Goal: Task Accomplishment & Management: Manage account settings

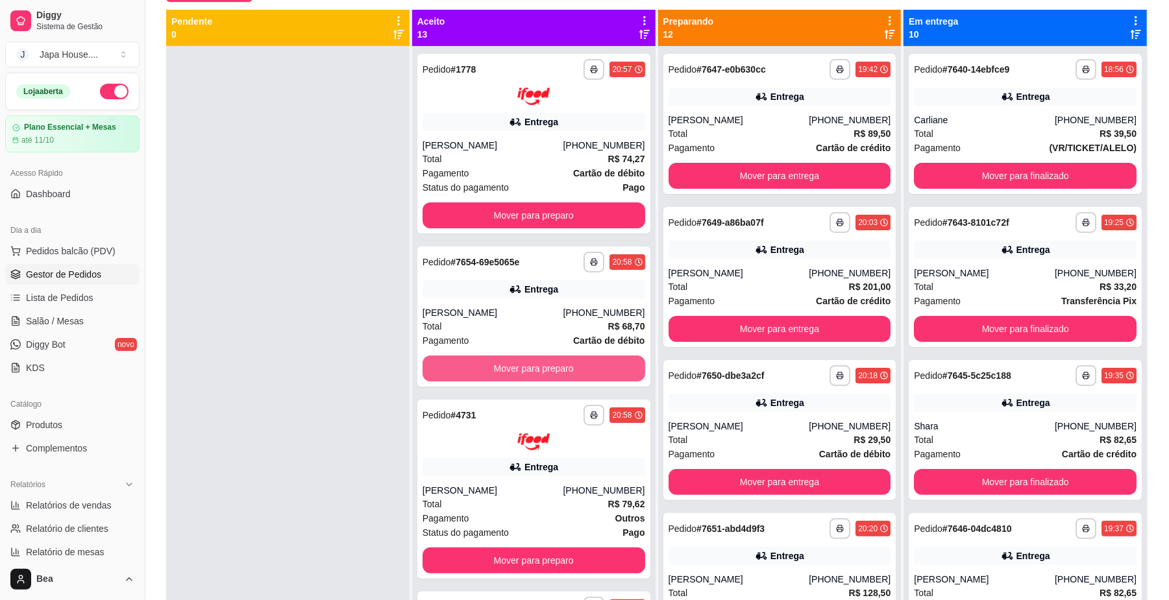
scroll to position [136, 0]
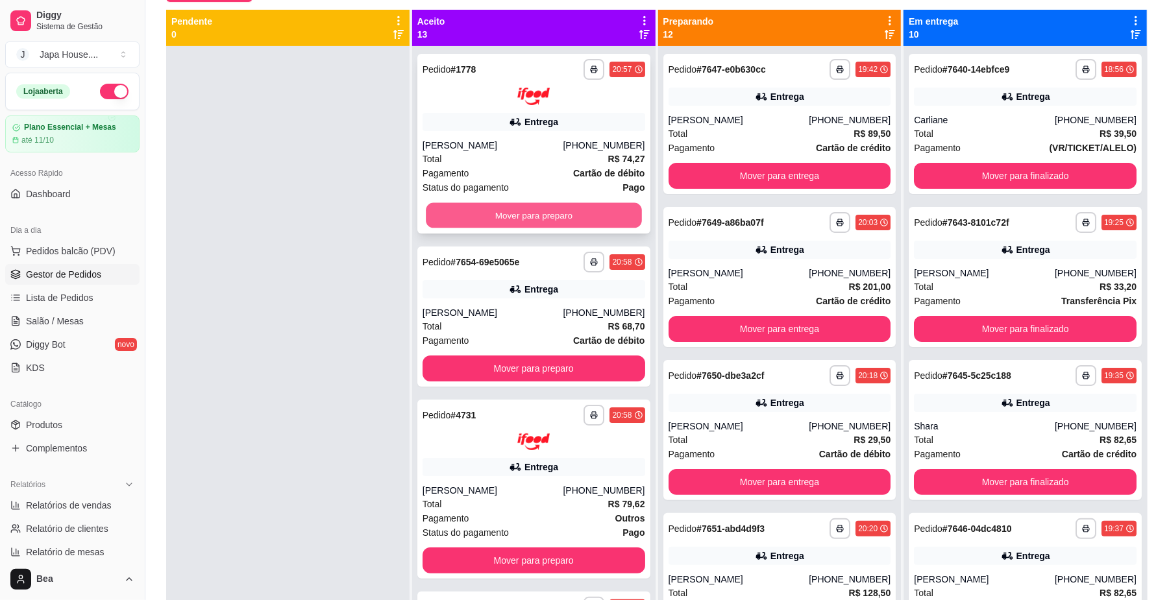
click at [534, 209] on button "Mover para preparo" at bounding box center [533, 215] width 215 height 25
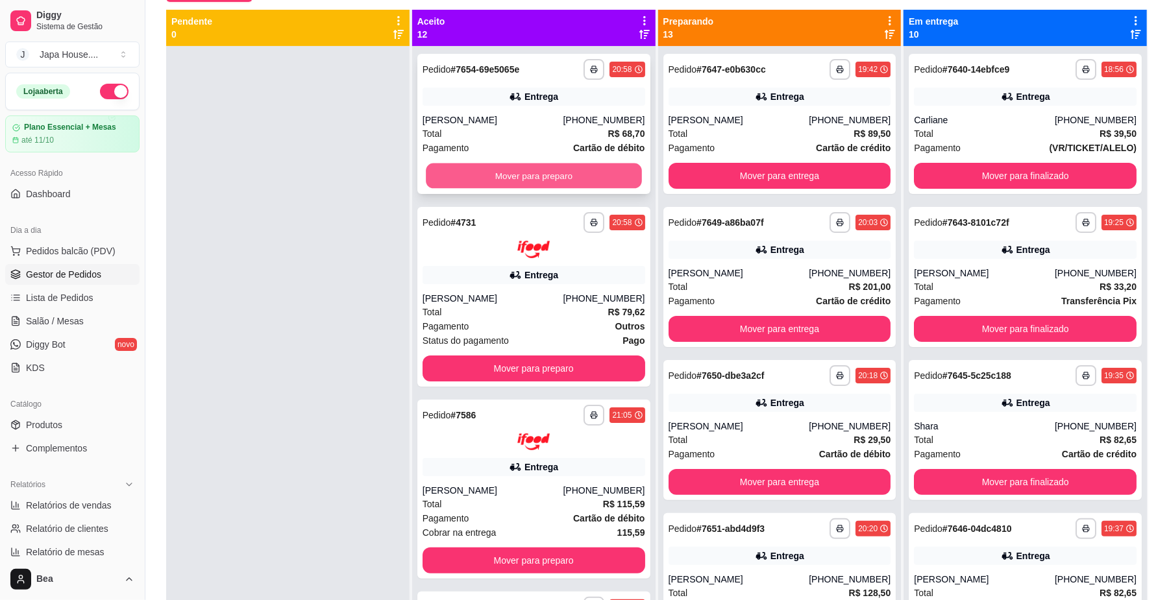
click at [536, 172] on button "Mover para preparo" at bounding box center [533, 176] width 215 height 25
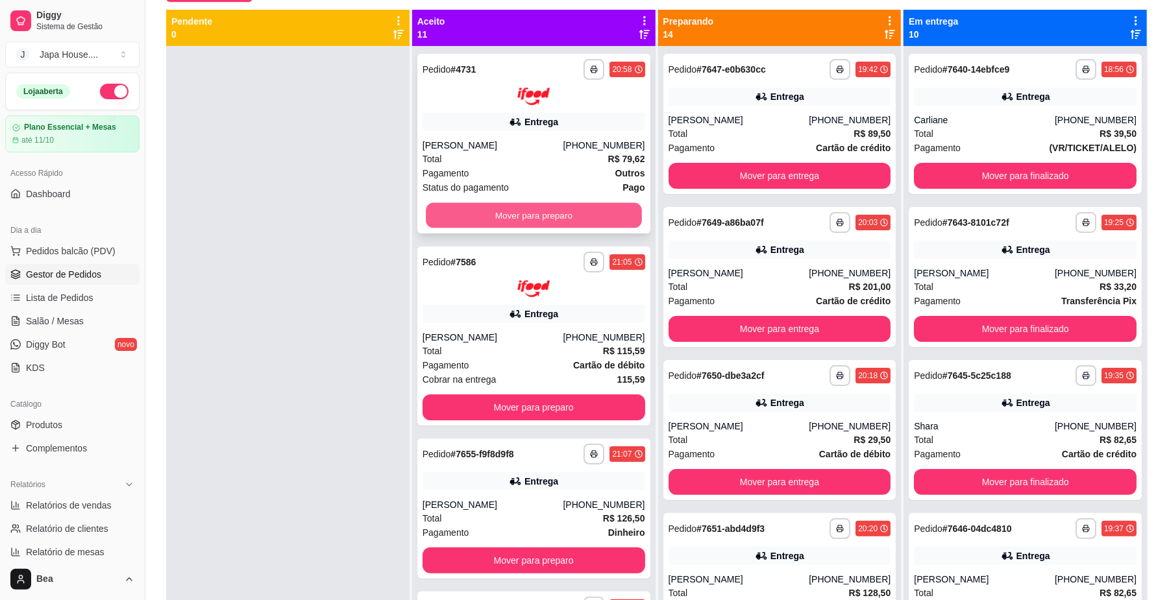
click at [552, 222] on button "Mover para preparo" at bounding box center [533, 215] width 215 height 25
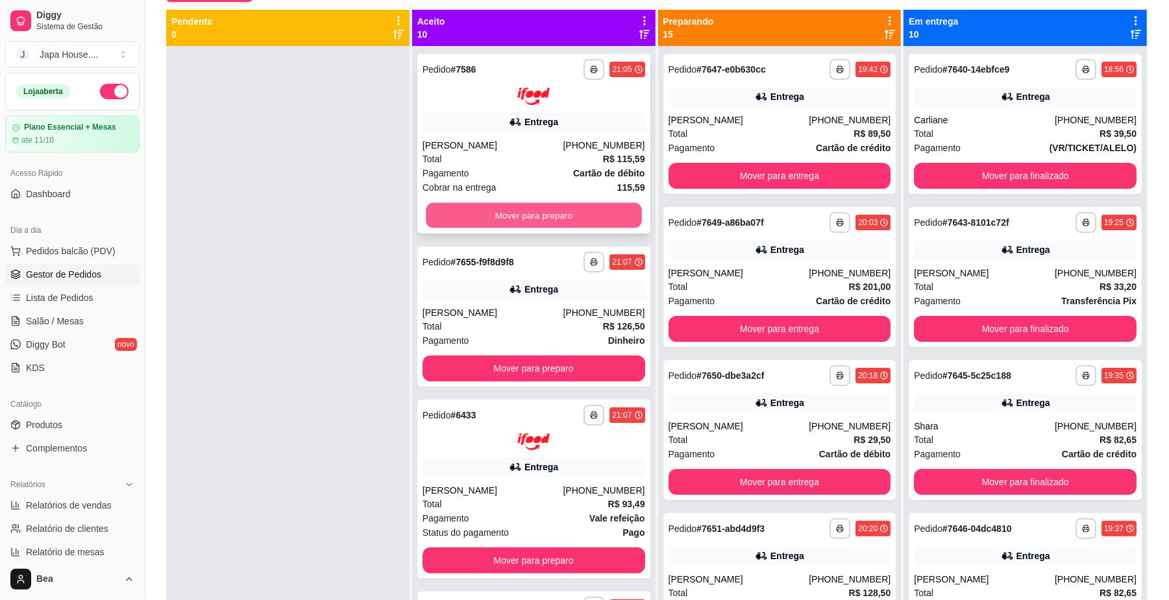
click at [584, 206] on button "Mover para preparo" at bounding box center [533, 215] width 215 height 25
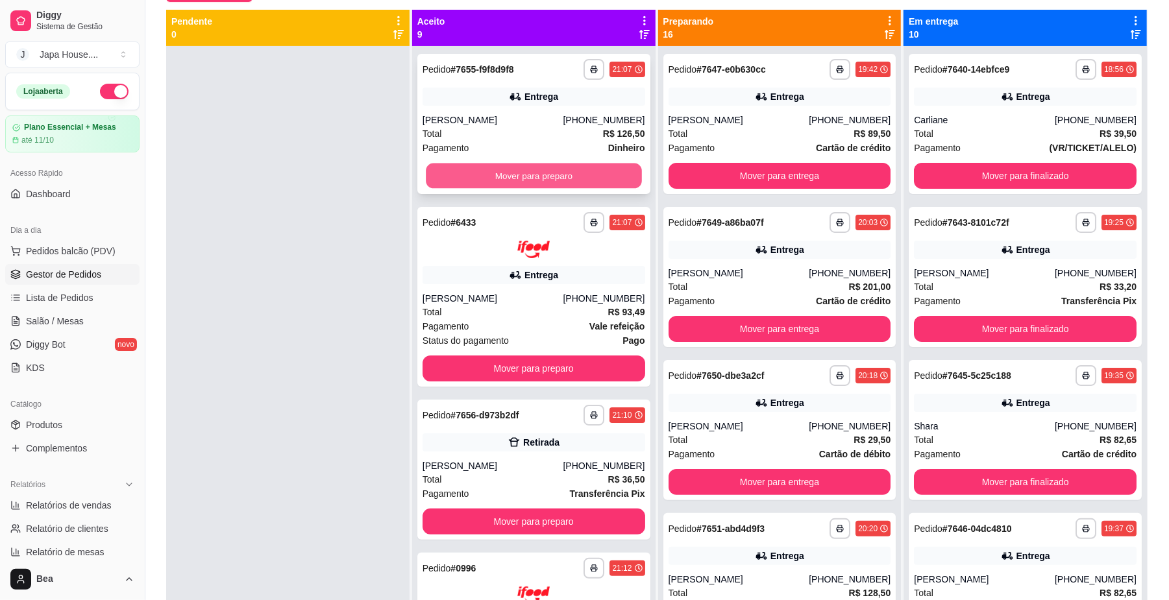
click at [541, 180] on button "Mover para preparo" at bounding box center [533, 176] width 215 height 25
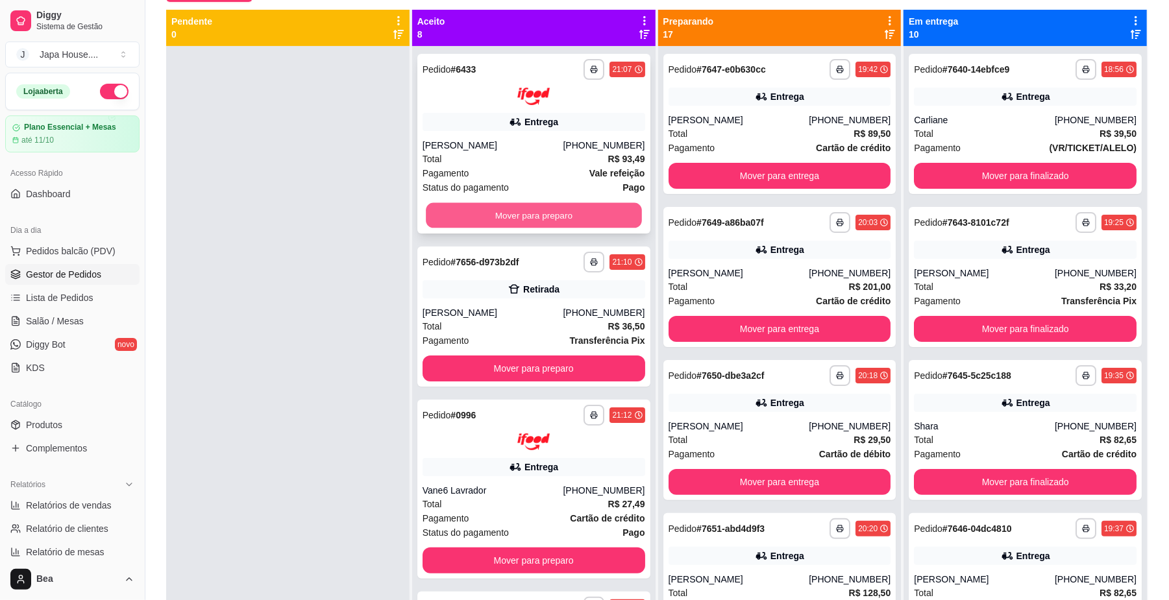
click at [543, 221] on button "Mover para preparo" at bounding box center [533, 215] width 215 height 25
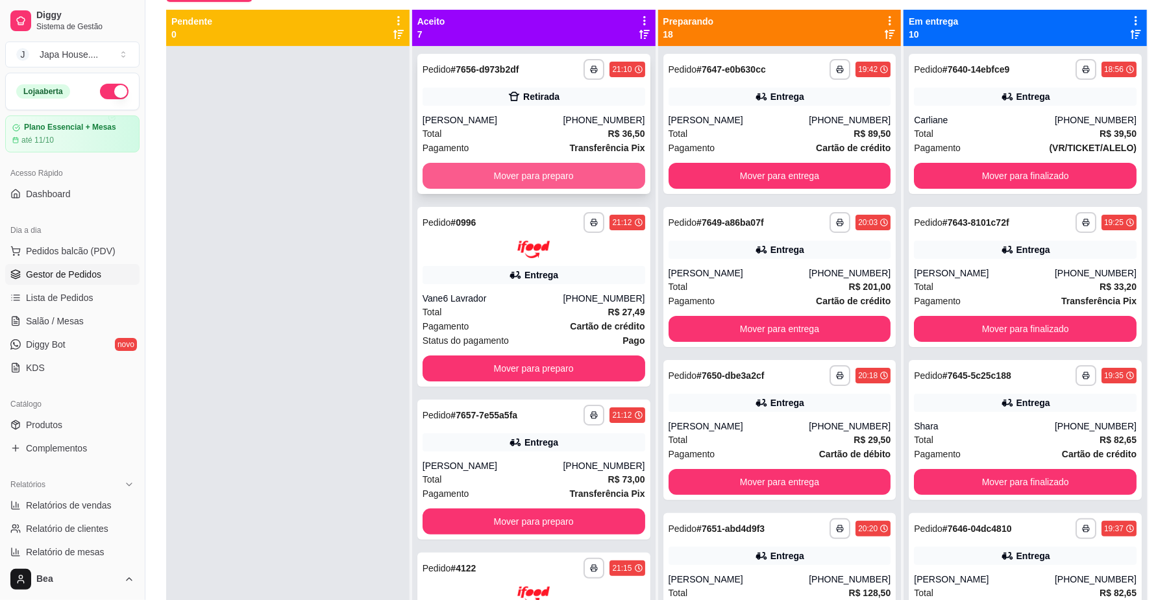
click at [530, 179] on button "Mover para preparo" at bounding box center [534, 176] width 223 height 26
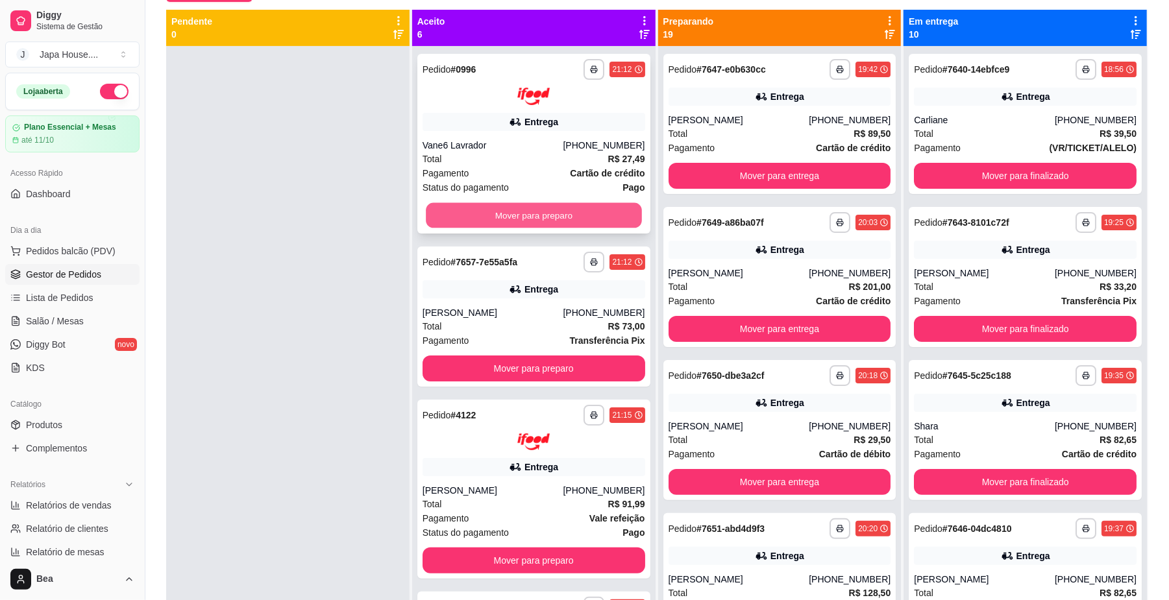
click at [528, 210] on button "Mover para preparo" at bounding box center [533, 215] width 215 height 25
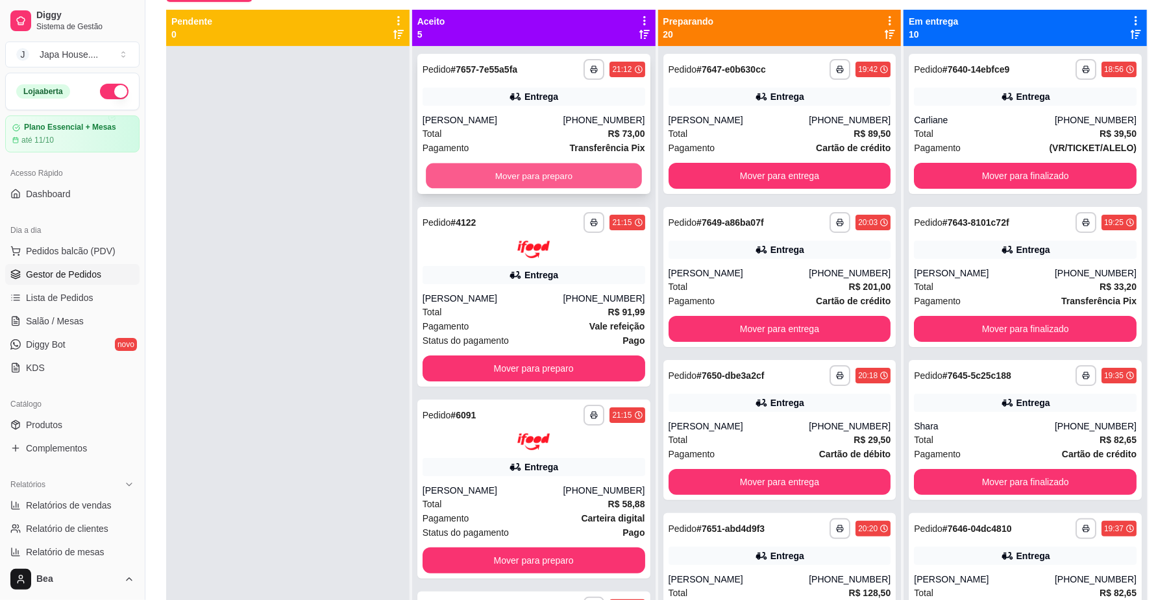
click at [522, 174] on button "Mover para preparo" at bounding box center [533, 176] width 215 height 25
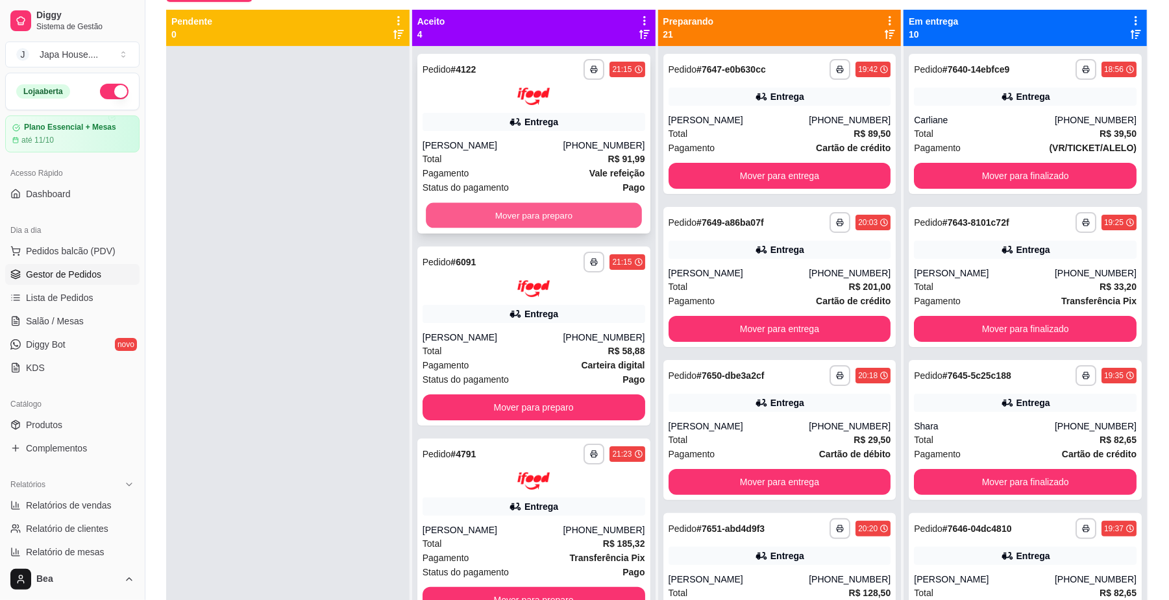
click at [522, 208] on button "Mover para preparo" at bounding box center [533, 215] width 215 height 25
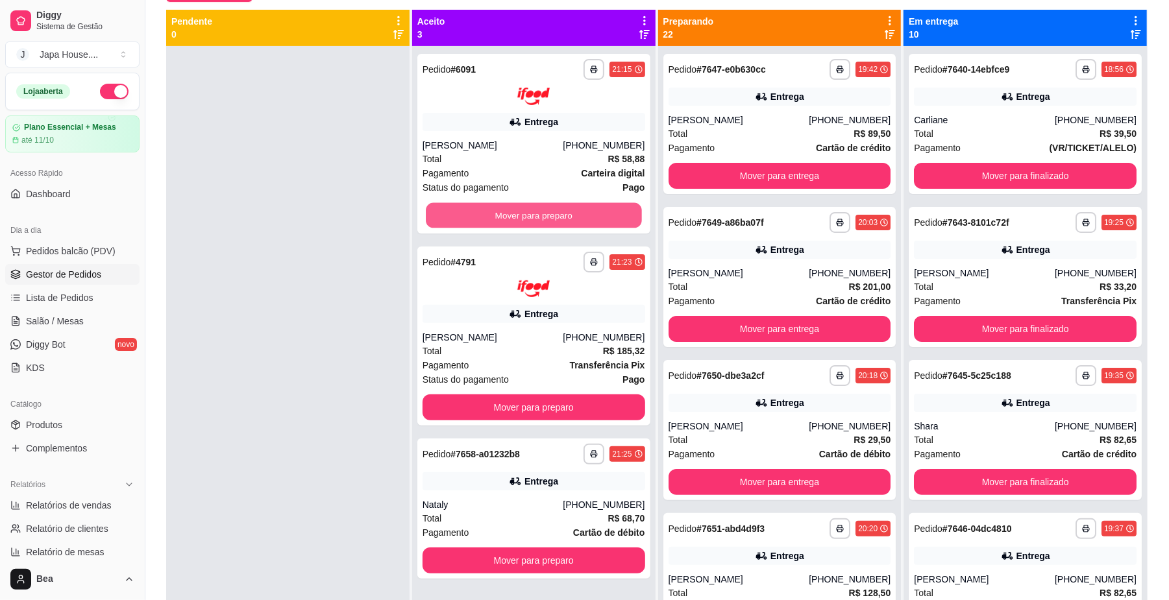
click at [522, 208] on button "Mover para preparo" at bounding box center [533, 215] width 215 height 25
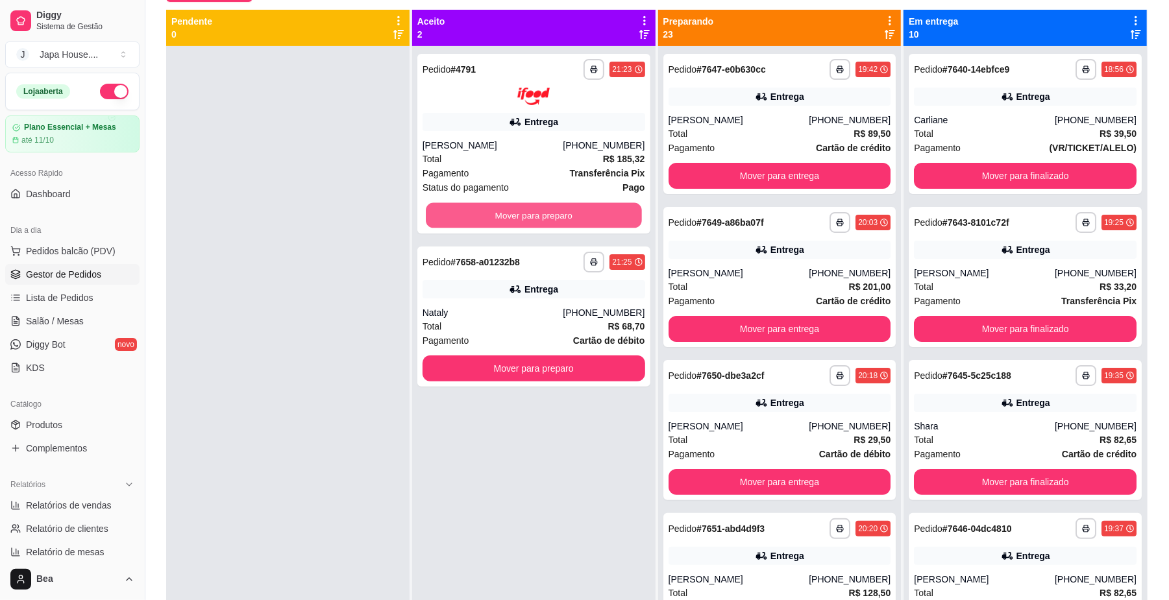
click at [522, 208] on button "Mover para preparo" at bounding box center [533, 215] width 215 height 25
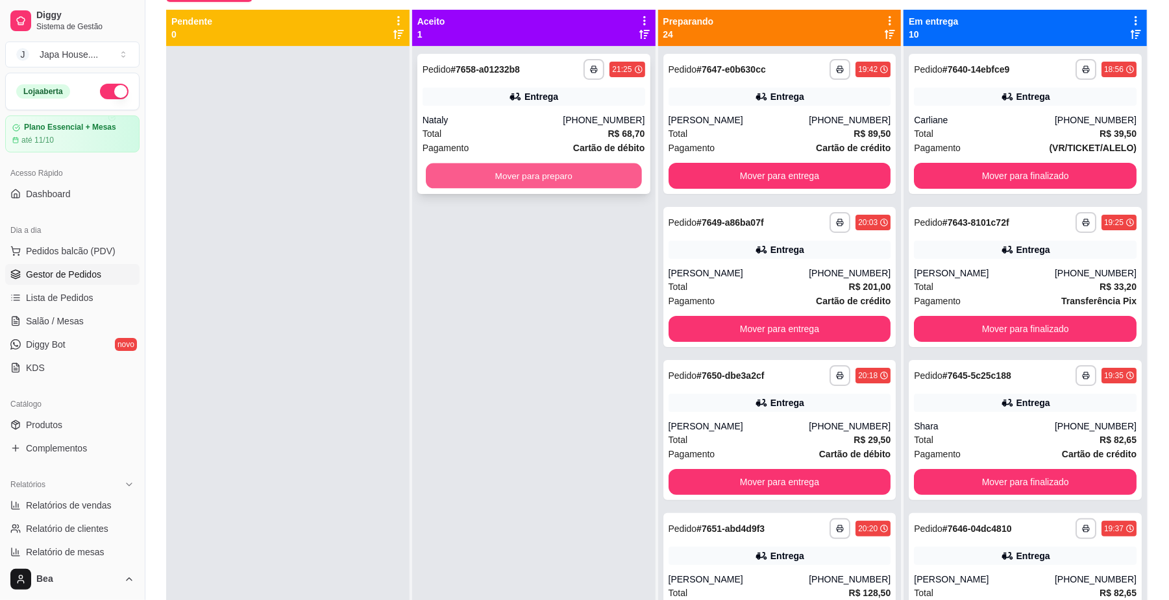
click at [524, 179] on button "Mover para preparo" at bounding box center [533, 176] width 215 height 25
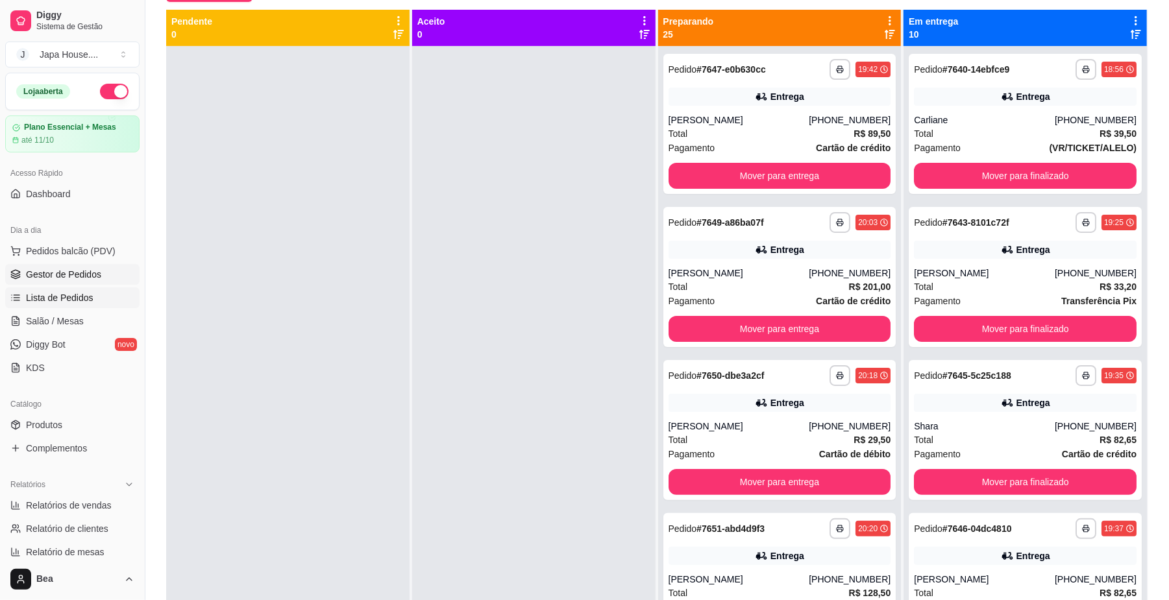
click at [48, 299] on span "Lista de Pedidos" at bounding box center [60, 297] width 68 height 13
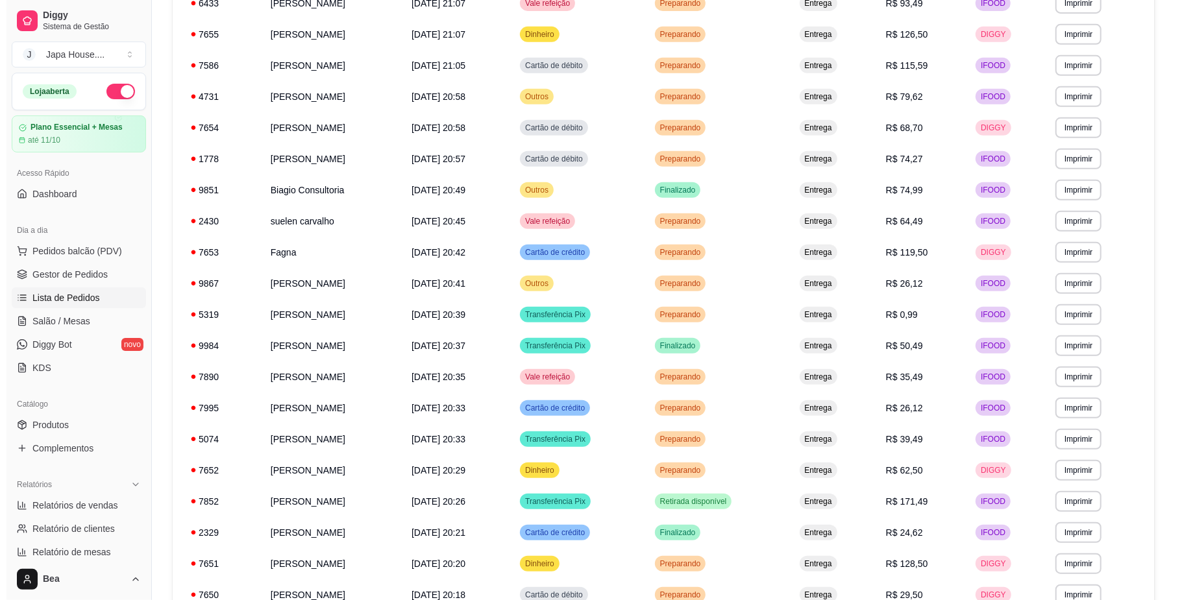
scroll to position [424, 0]
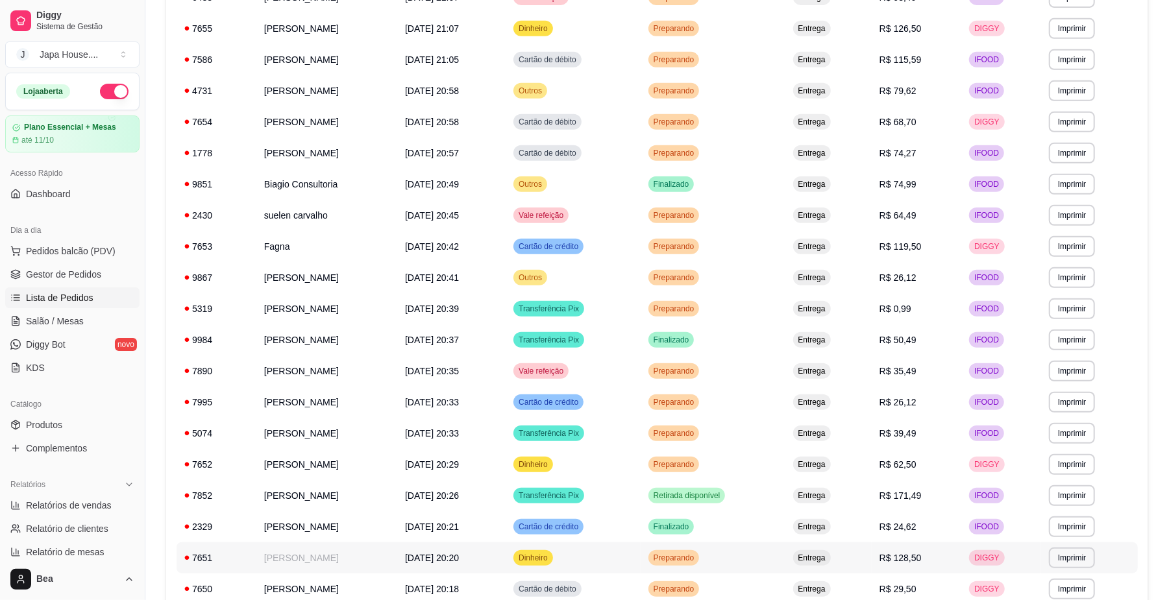
click at [440, 557] on span "[DATE] 20:20" at bounding box center [432, 558] width 54 height 10
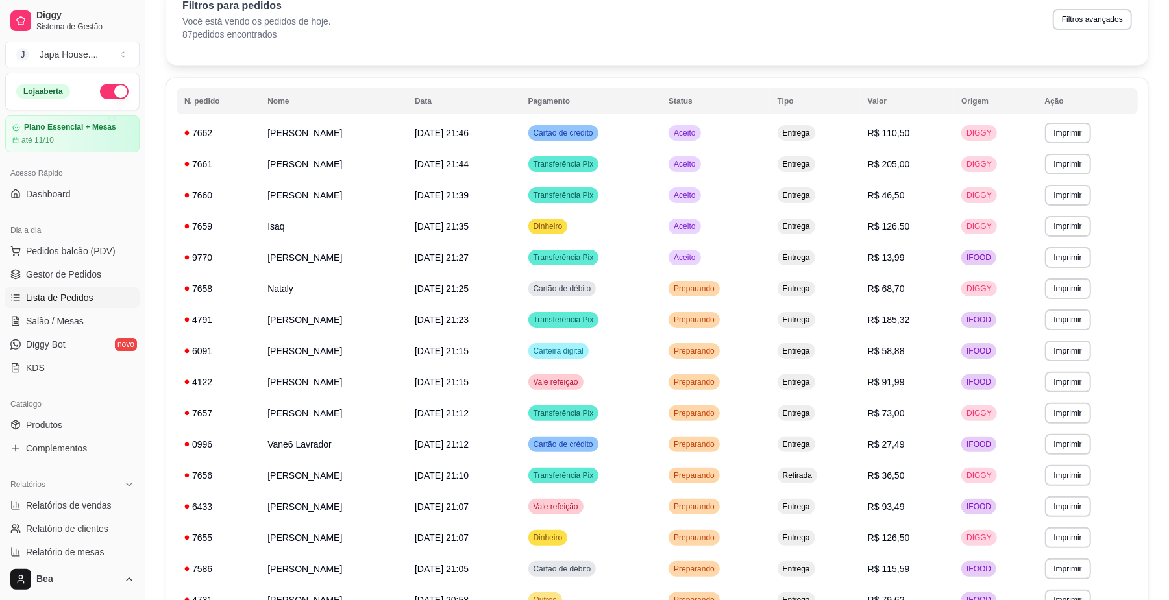
scroll to position [0, 0]
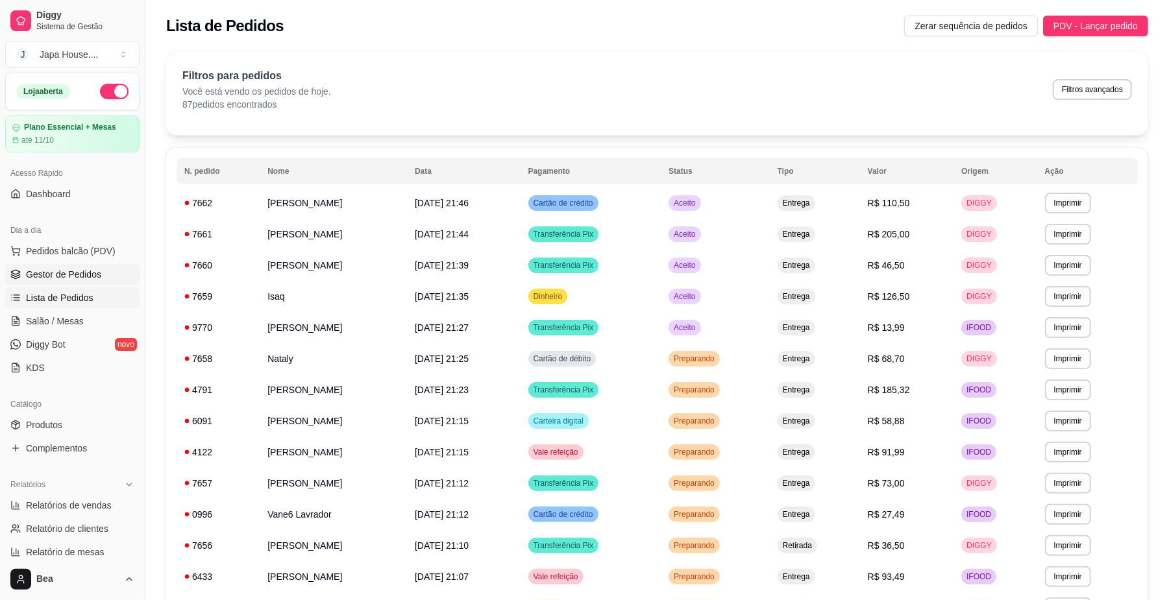
click at [76, 273] on span "Gestor de Pedidos" at bounding box center [63, 274] width 75 height 13
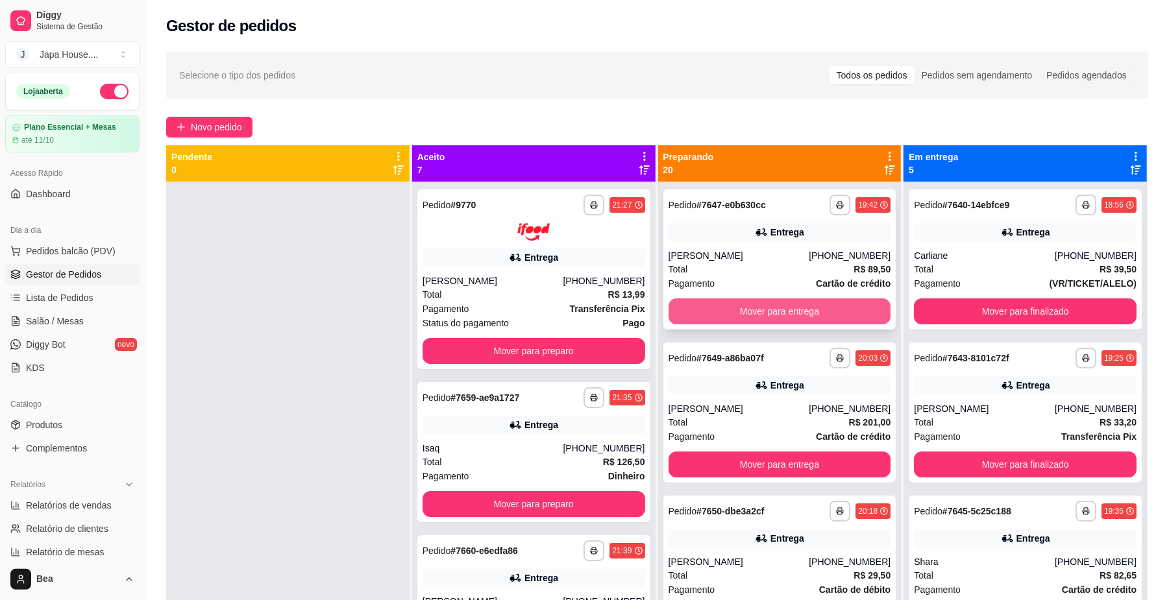
click at [751, 312] on button "Mover para entrega" at bounding box center [780, 312] width 223 height 26
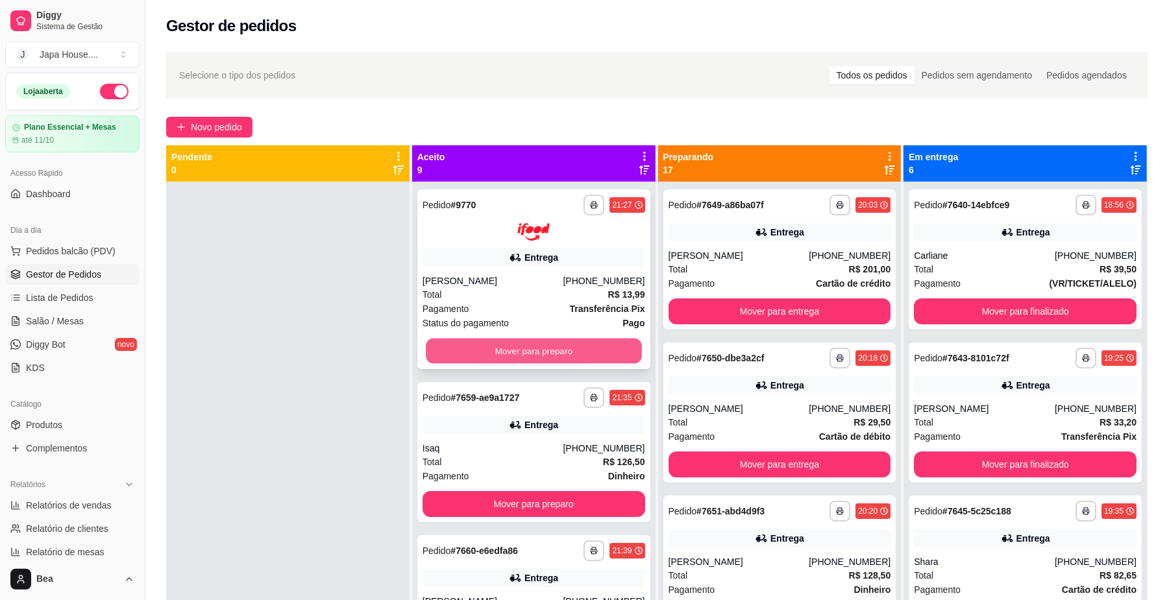
click at [603, 346] on button "Mover para preparo" at bounding box center [533, 350] width 215 height 25
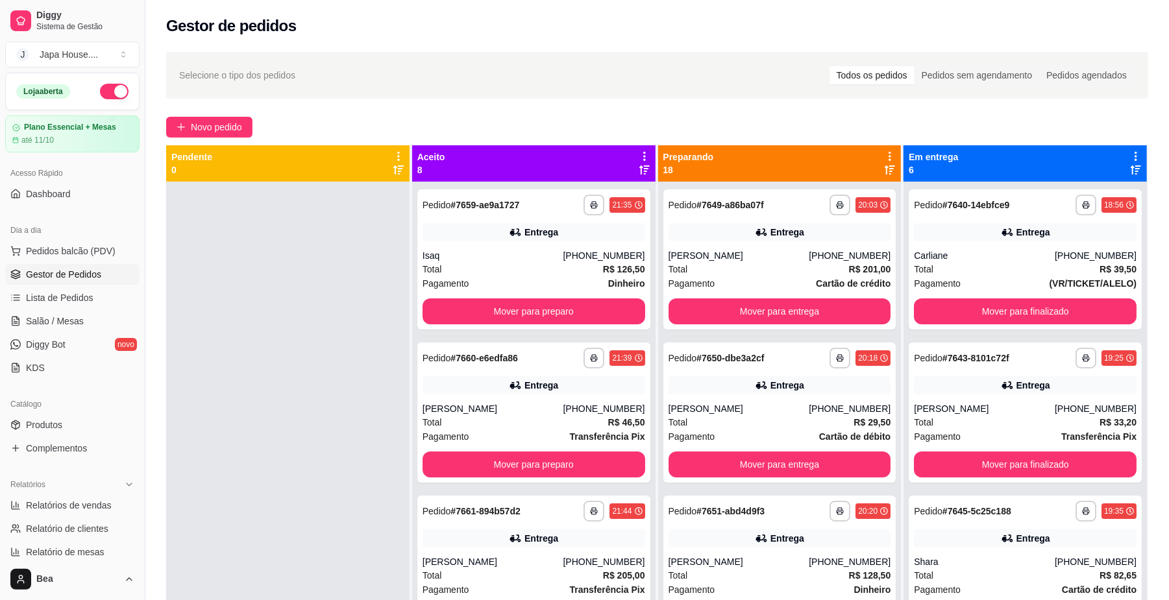
click at [570, 344] on div "**********" at bounding box center [533, 413] width 233 height 140
click at [97, 327] on link "Salão / Mesas" at bounding box center [72, 321] width 134 height 21
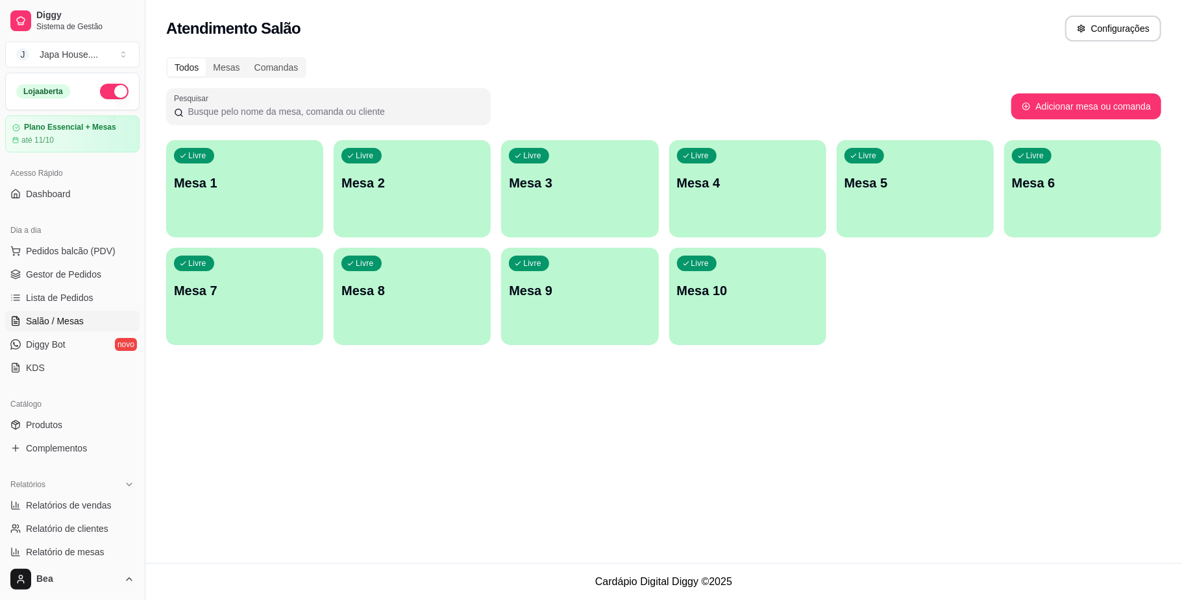
click at [240, 217] on div "Livre Mesa 1" at bounding box center [244, 181] width 157 height 82
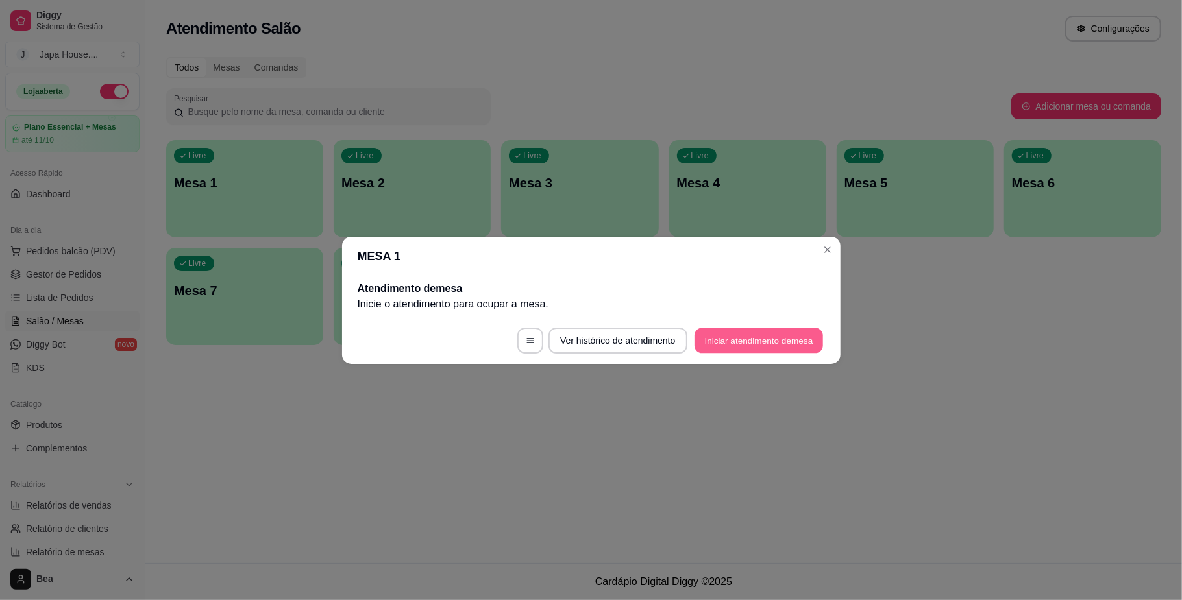
click at [711, 338] on button "Iniciar atendimento de mesa" at bounding box center [759, 340] width 129 height 25
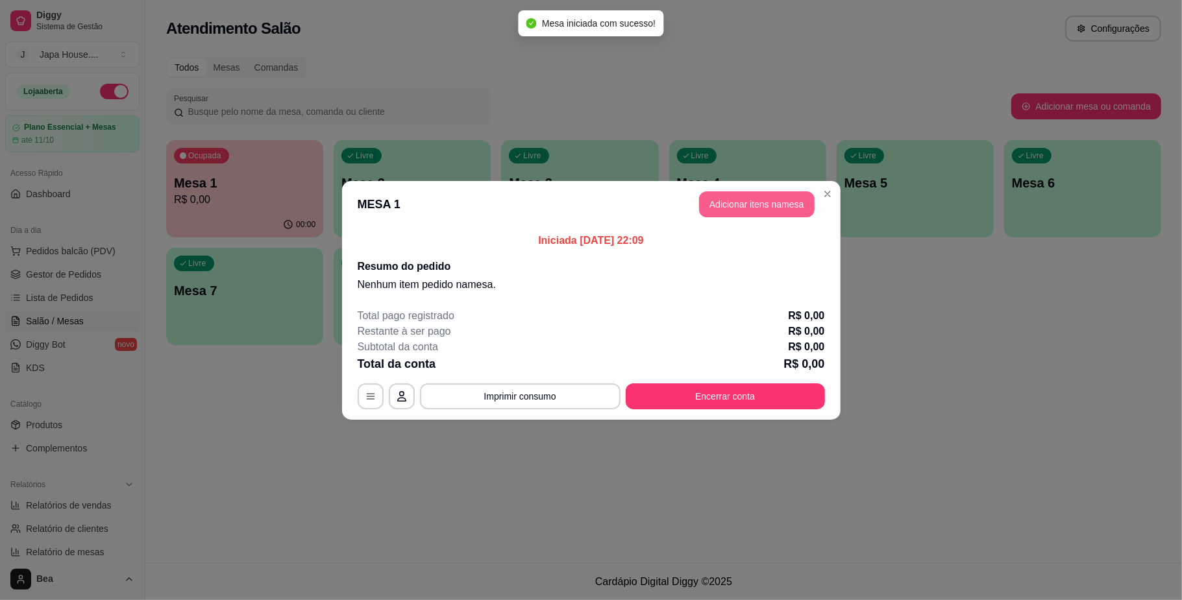
click at [712, 213] on button "Adicionar itens na mesa" at bounding box center [757, 204] width 116 height 26
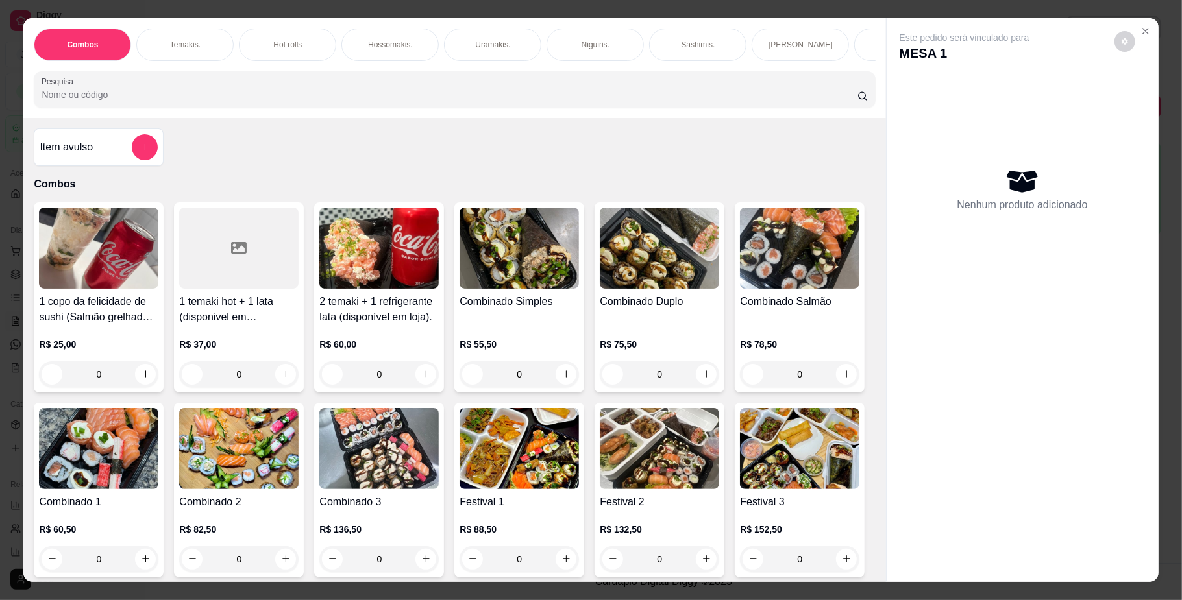
scroll to position [0, 736]
click at [668, 351] on div "R$ 75,50 0" at bounding box center [659, 356] width 119 height 62
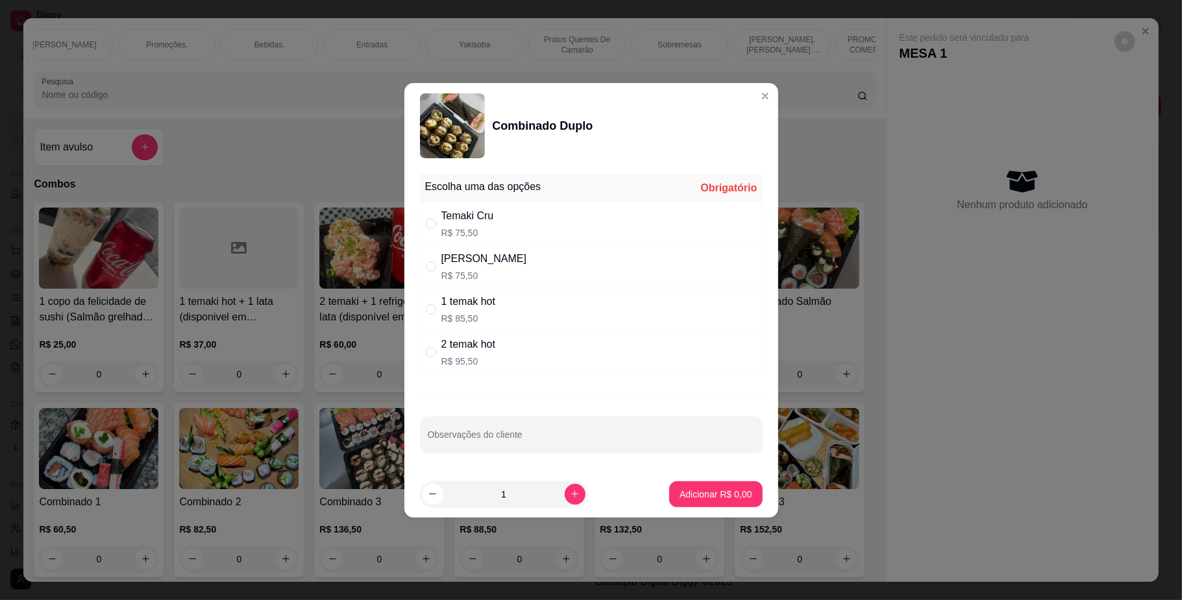
click at [531, 237] on div "Temaki Cru R$ 75,50" at bounding box center [591, 224] width 343 height 43
radio input "true"
click at [702, 497] on p "Adicionar R$ 75,50" at bounding box center [713, 494] width 75 height 12
type input "1"
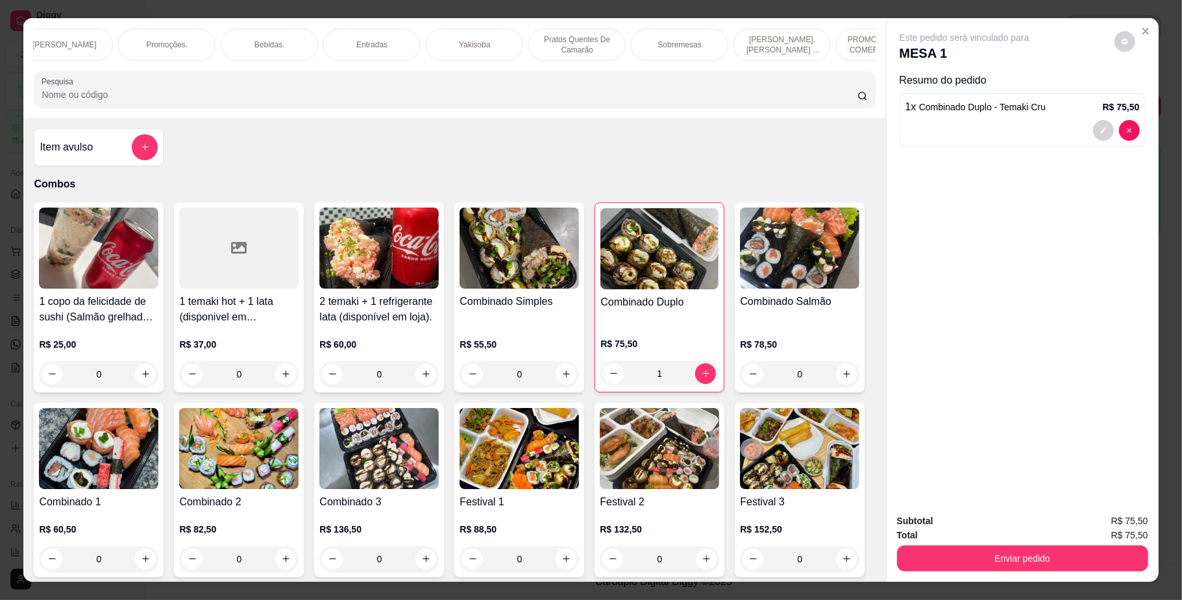
click at [271, 40] on p "Bebidas." at bounding box center [269, 45] width 31 height 10
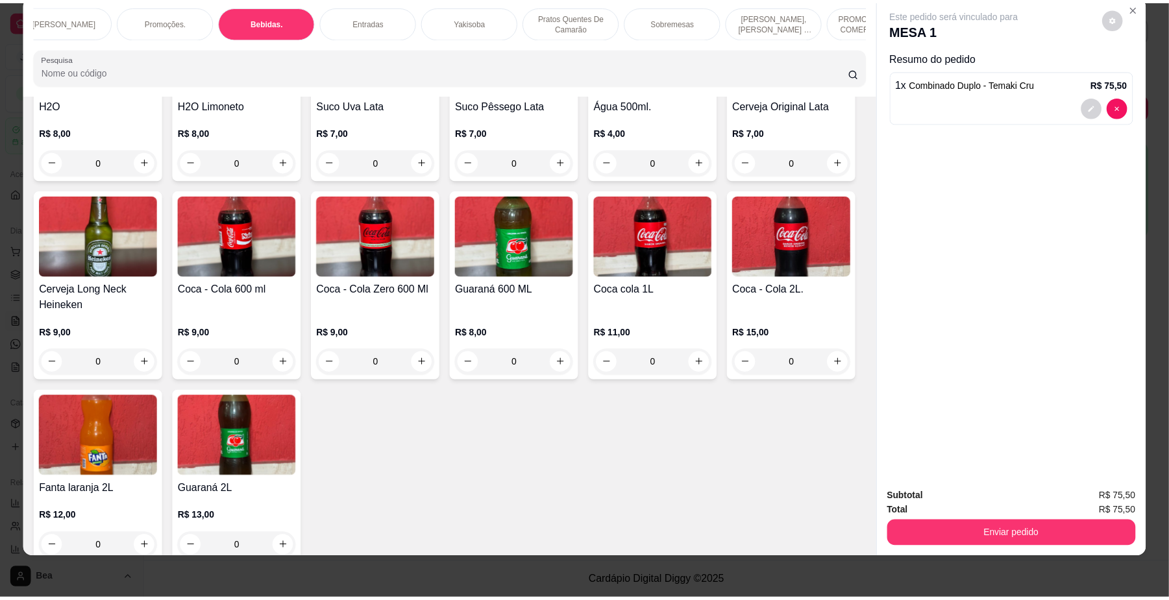
scroll to position [2932, 0]
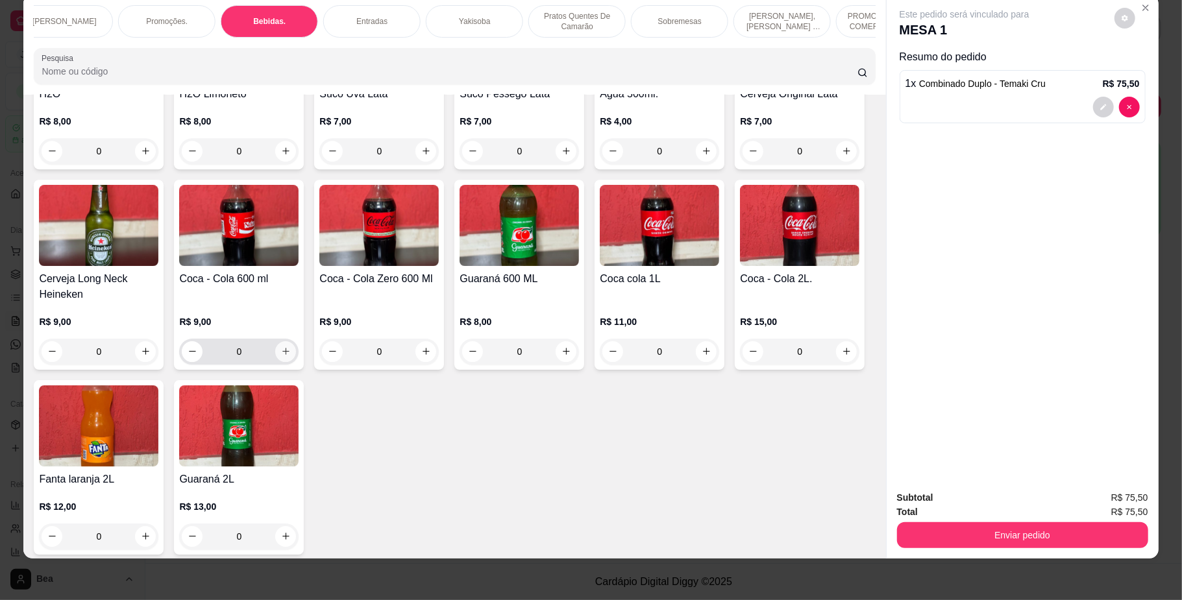
click at [291, 356] on icon "increase-product-quantity" at bounding box center [286, 352] width 10 height 10
type input "1"
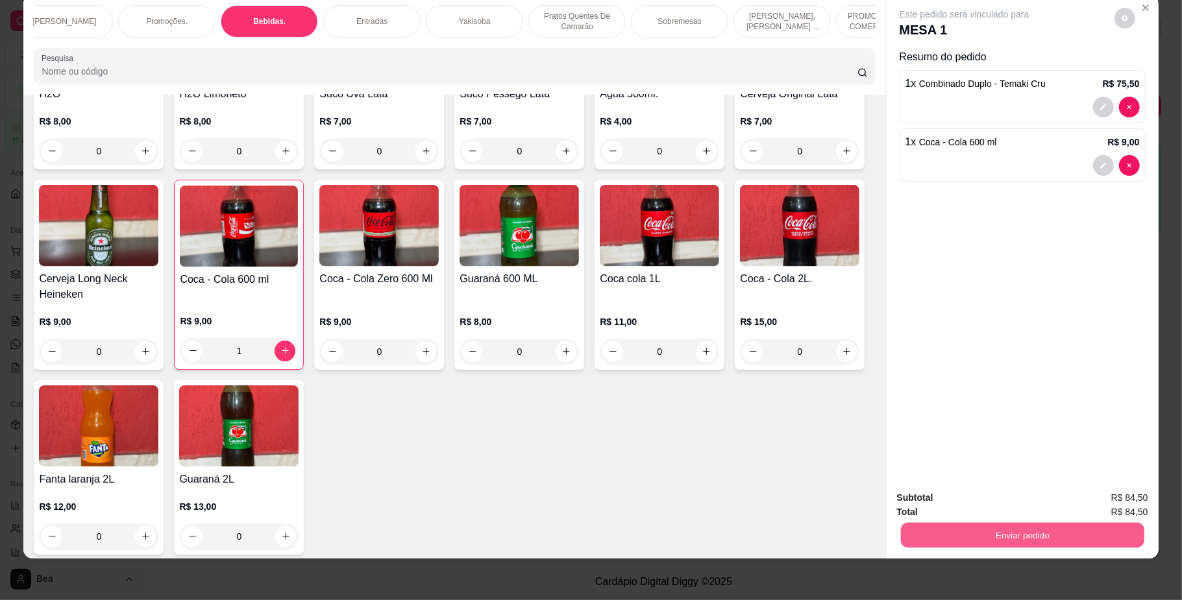
click at [1022, 537] on button "Enviar pedido" at bounding box center [1021, 535] width 243 height 25
click at [1006, 504] on button "Não registrar e enviar pedido" at bounding box center [978, 504] width 131 height 24
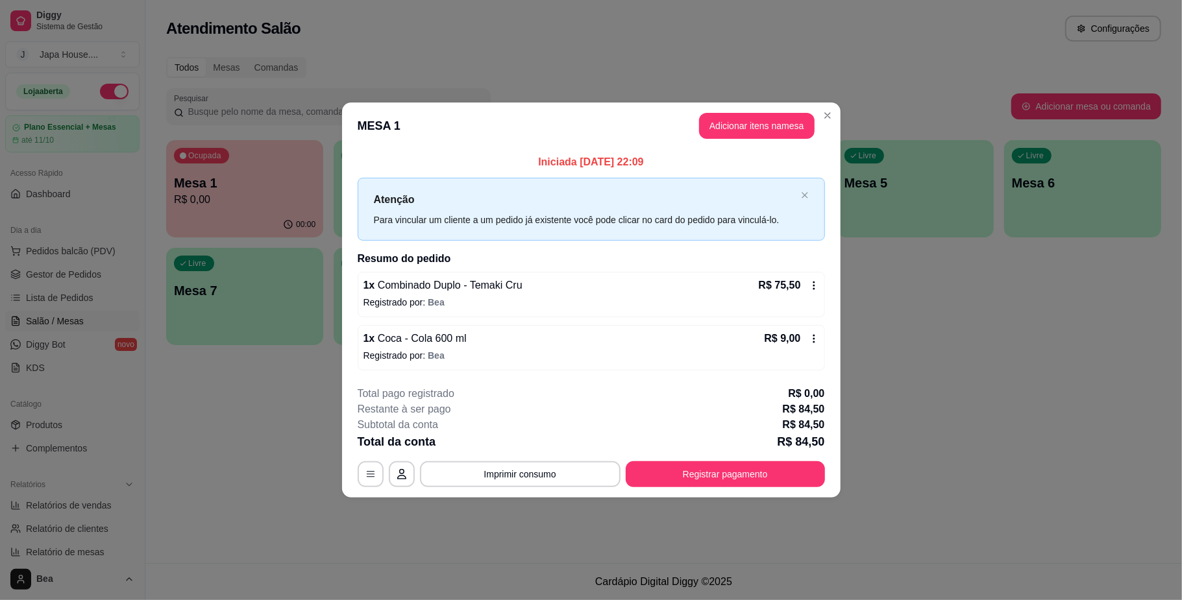
drag, startPoint x: 1181, startPoint y: 326, endPoint x: 1181, endPoint y: 232, distance: 93.5
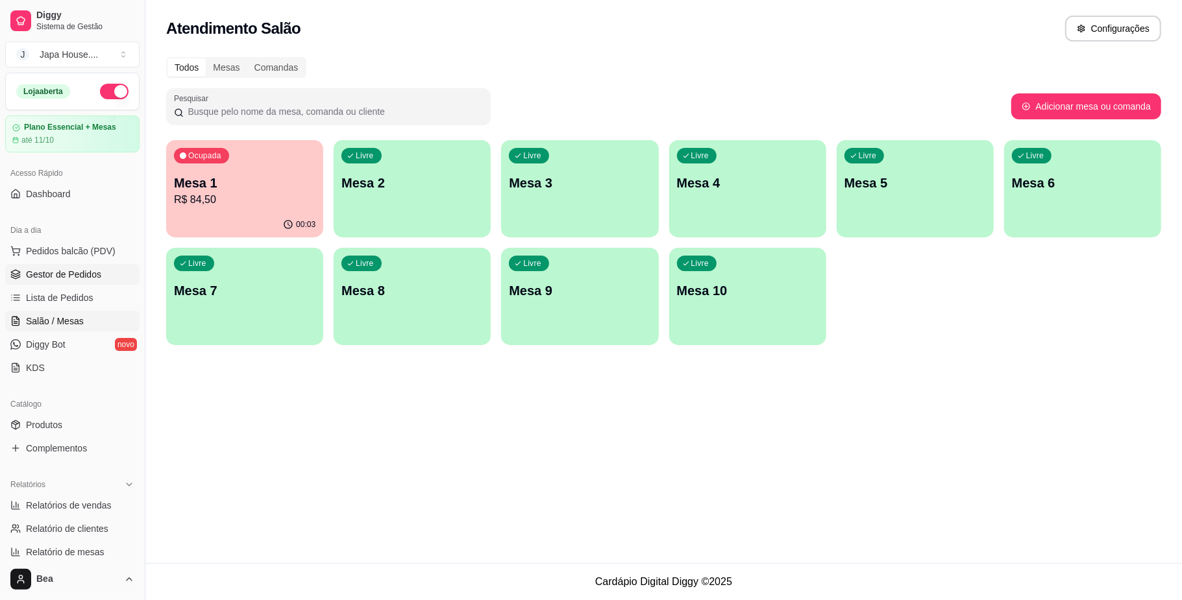
click at [79, 278] on span "Gestor de Pedidos" at bounding box center [63, 274] width 75 height 13
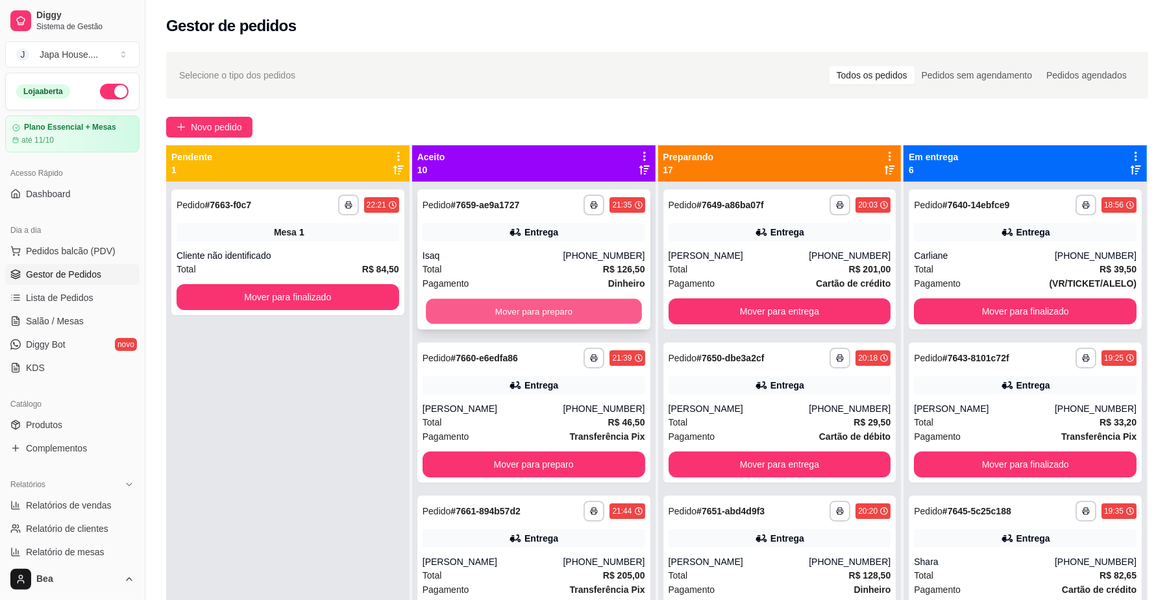
click at [474, 300] on button "Mover para preparo" at bounding box center [533, 311] width 215 height 25
click at [474, 312] on button "Mover para preparo" at bounding box center [534, 312] width 223 height 26
click at [474, 312] on button "Mover para preparo" at bounding box center [533, 311] width 215 height 25
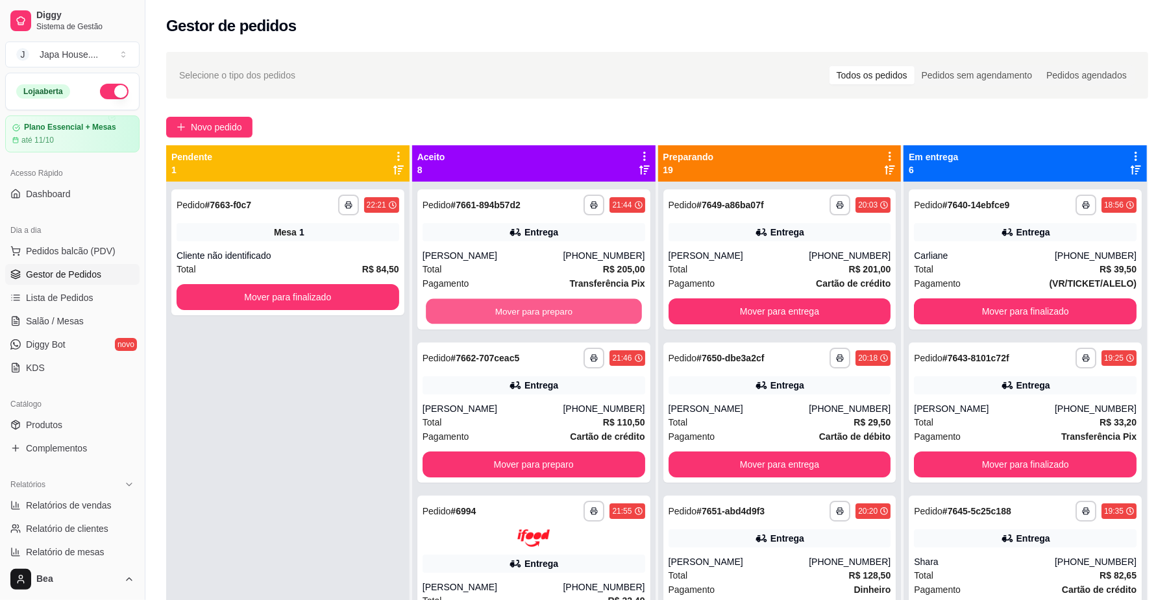
click at [474, 312] on button "Mover para preparo" at bounding box center [533, 311] width 215 height 25
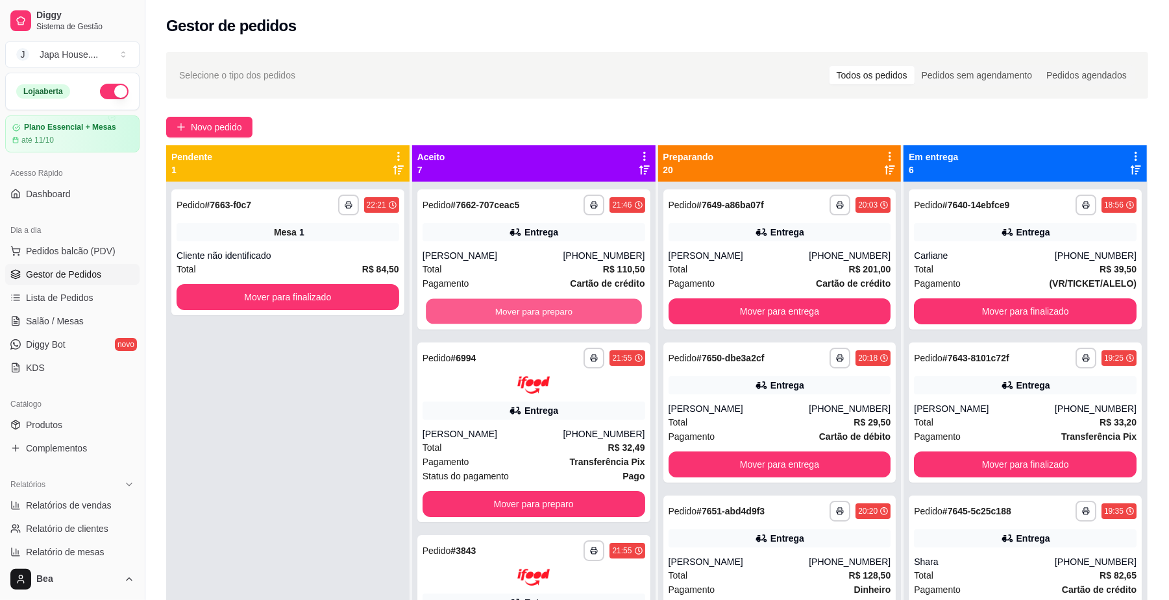
click at [474, 312] on button "Mover para preparo" at bounding box center [533, 311] width 215 height 25
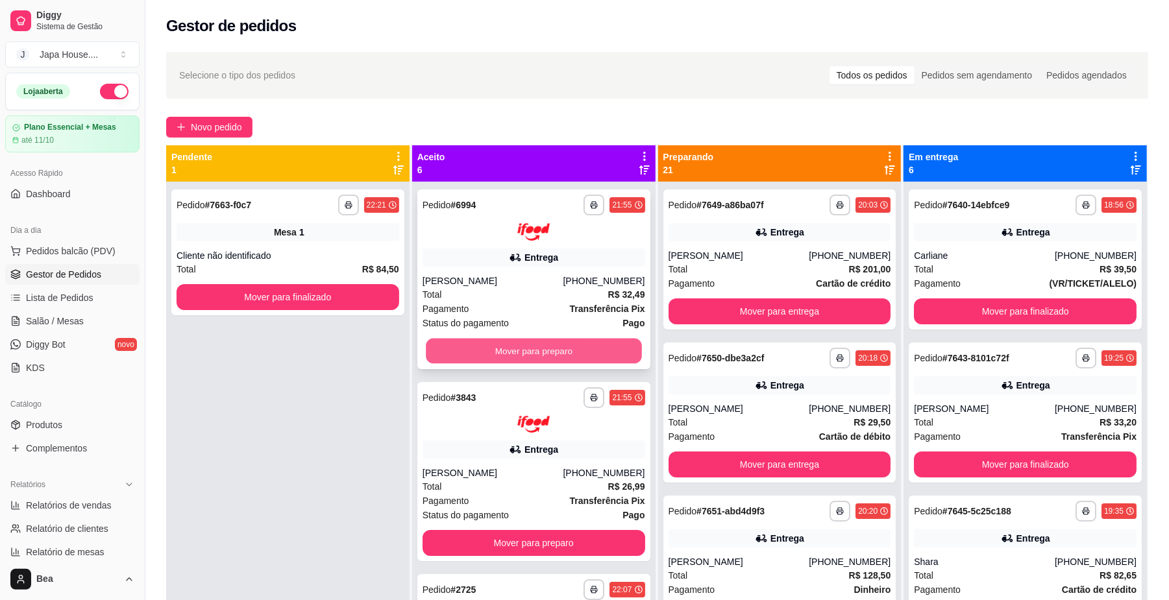
click at [486, 359] on button "Mover para preparo" at bounding box center [533, 350] width 215 height 25
click at [524, 343] on button "Mover para preparo" at bounding box center [533, 350] width 215 height 25
click at [530, 354] on button "Mover para preparo" at bounding box center [533, 350] width 215 height 25
click at [509, 344] on button "Mover para preparo" at bounding box center [533, 350] width 215 height 25
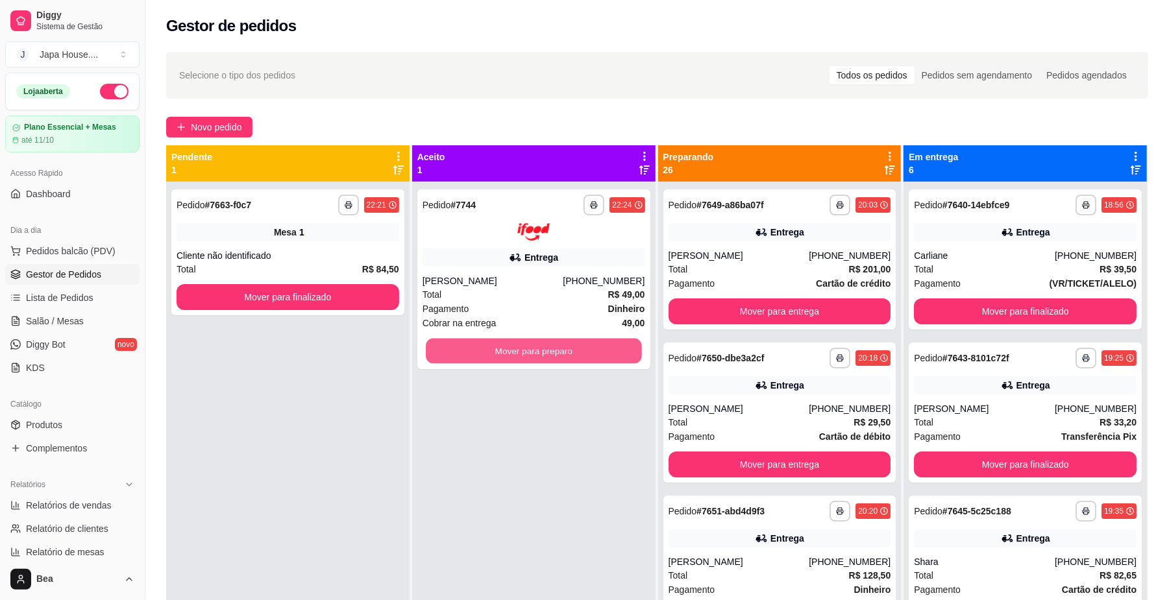
click at [509, 344] on button "Mover para preparo" at bounding box center [533, 350] width 215 height 25
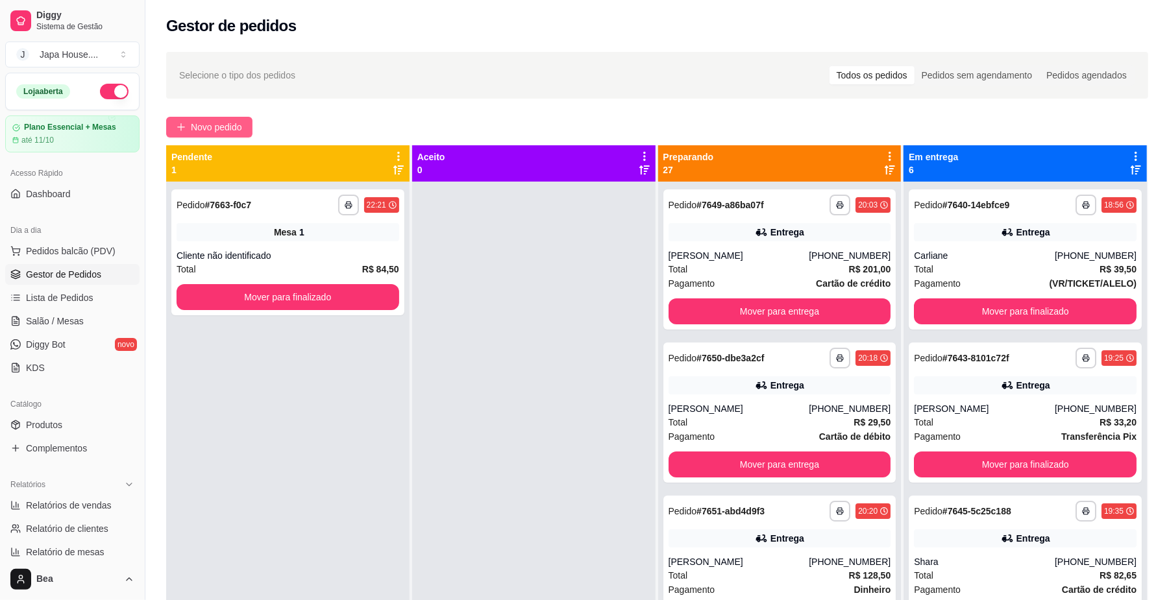
click at [234, 117] on button "Novo pedido" at bounding box center [209, 127] width 86 height 21
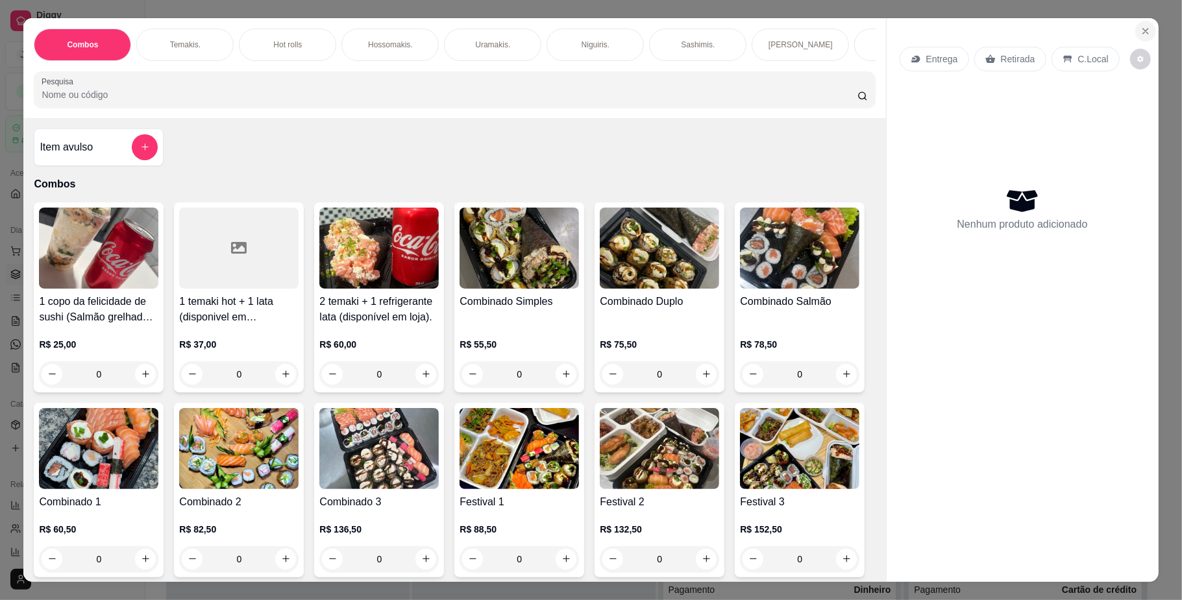
click at [1140, 27] on icon "Close" at bounding box center [1145, 31] width 10 height 10
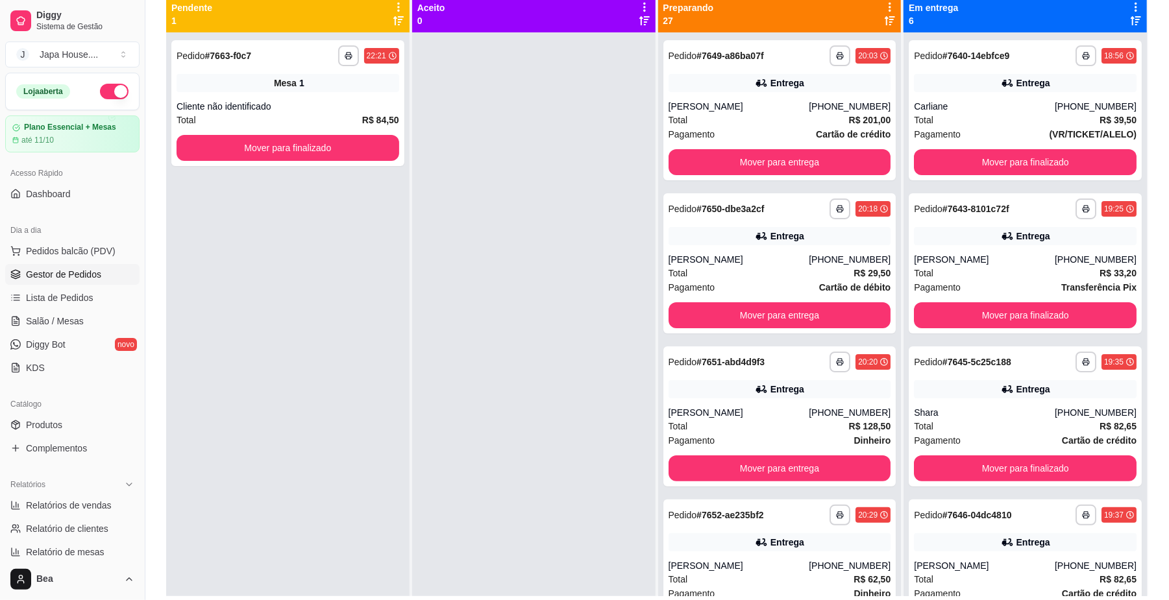
scroll to position [101, 0]
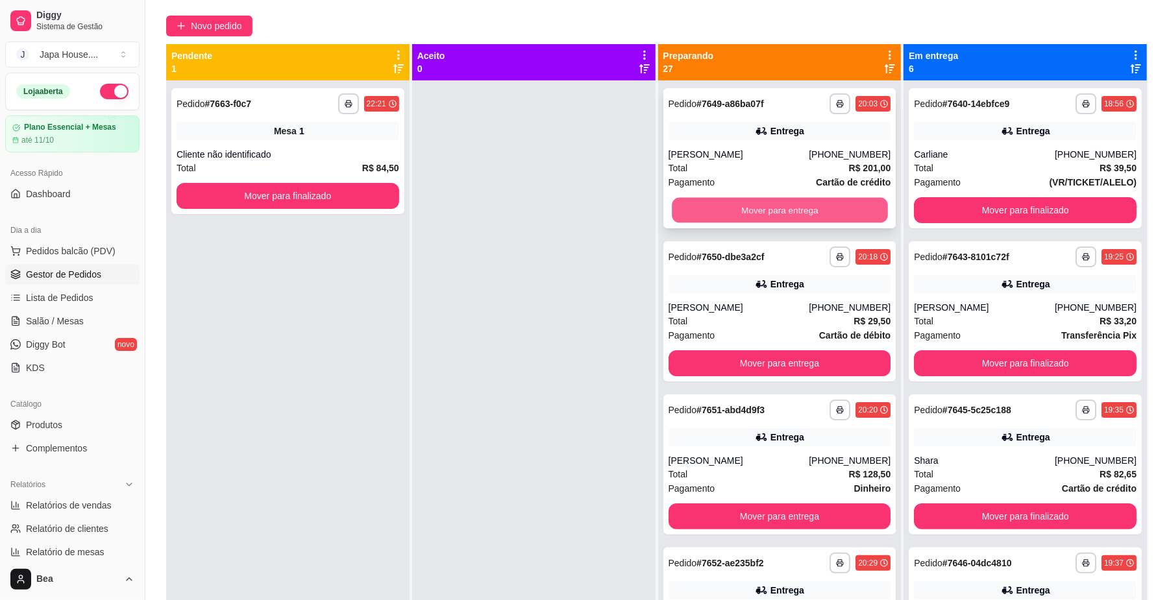
click at [819, 204] on button "Mover para entrega" at bounding box center [779, 210] width 215 height 25
click at [759, 206] on button "Mover para entrega" at bounding box center [779, 210] width 215 height 25
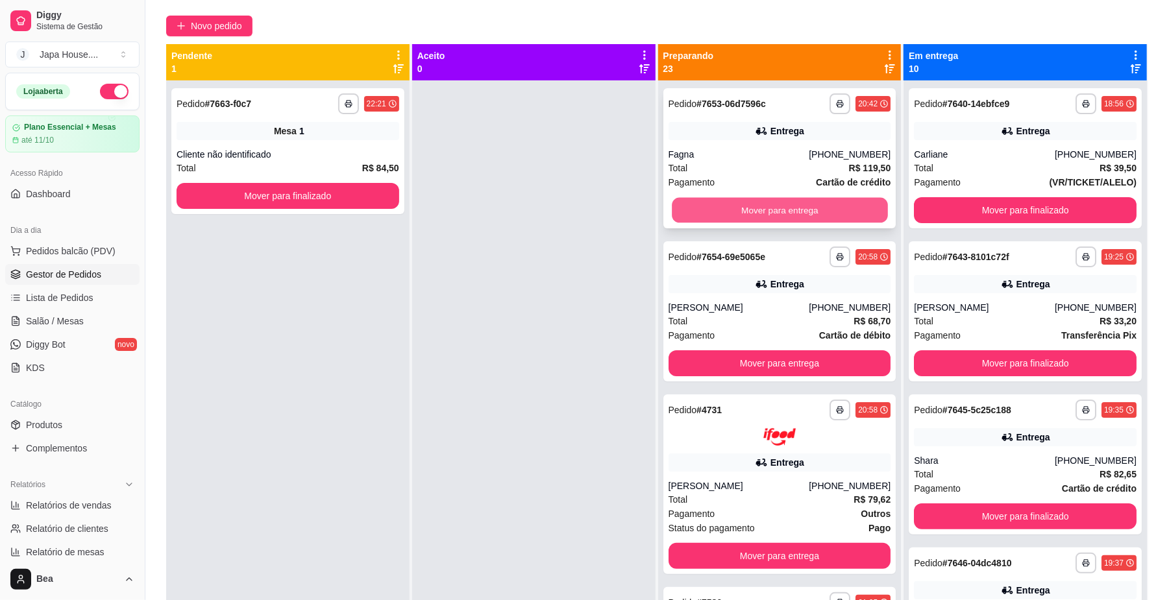
click at [730, 208] on button "Mover para entrega" at bounding box center [779, 210] width 215 height 25
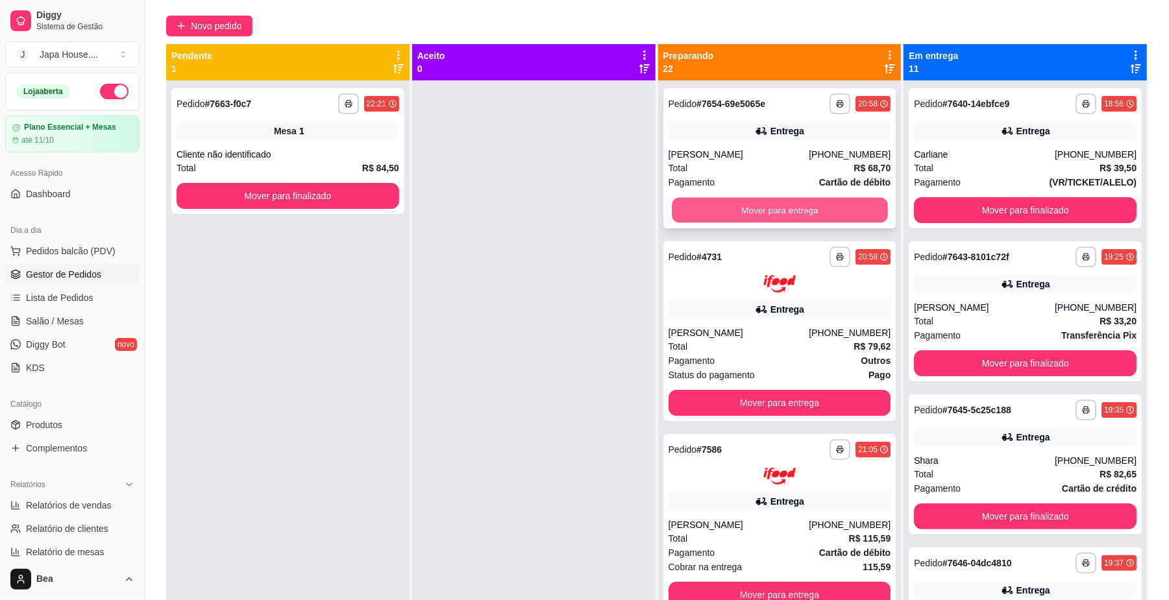
click at [743, 208] on button "Mover para entrega" at bounding box center [779, 210] width 215 height 25
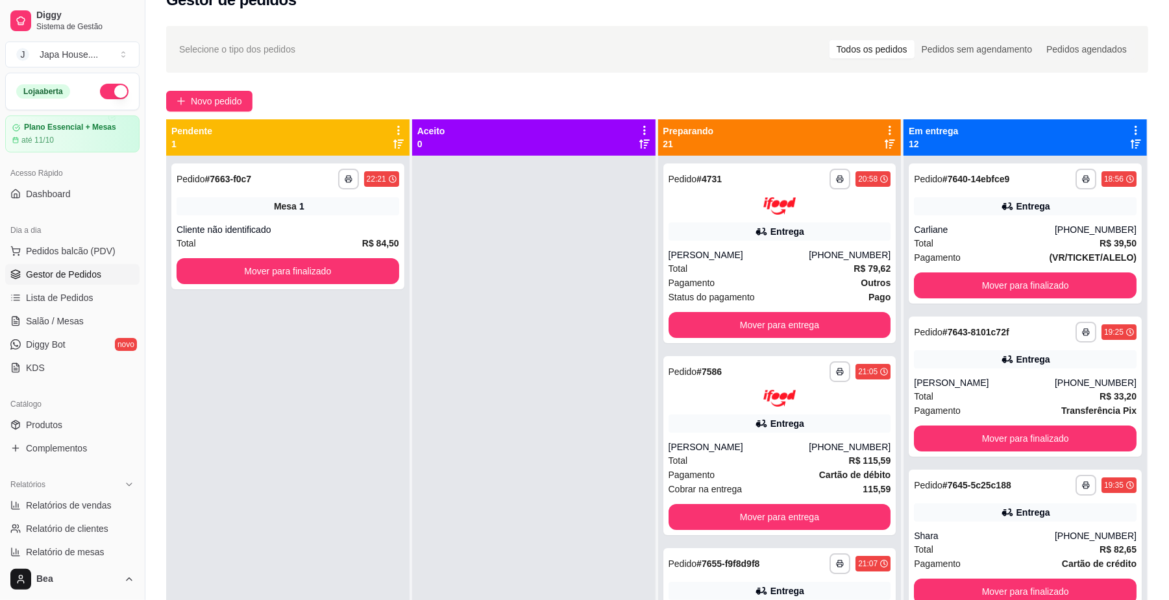
scroll to position [0, 0]
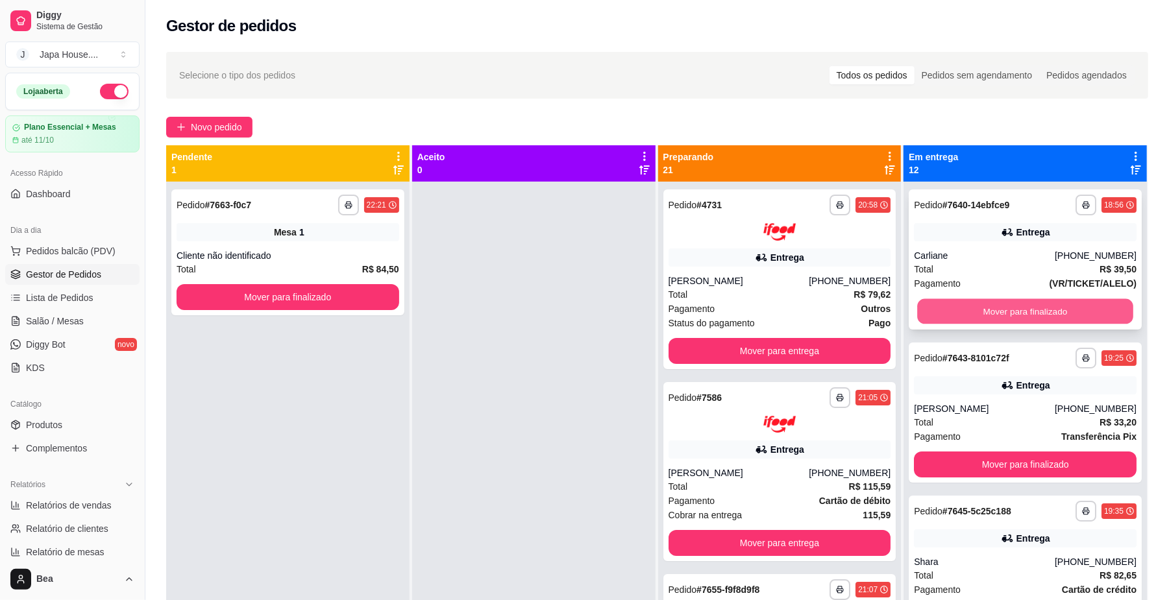
click at [1058, 304] on button "Mover para finalizado" at bounding box center [1024, 311] width 215 height 25
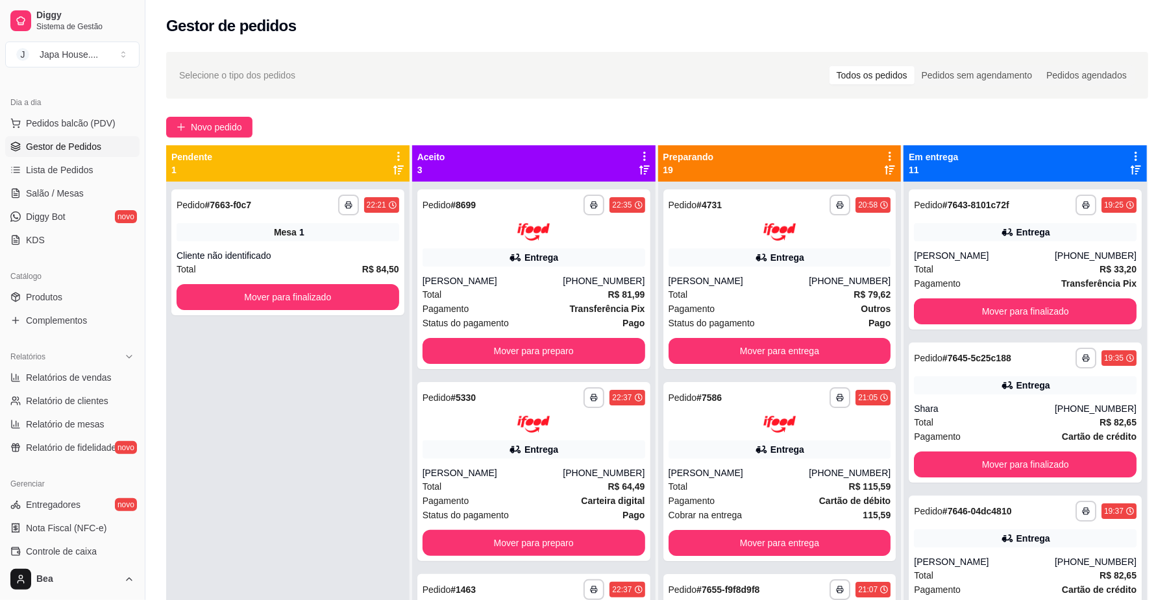
scroll to position [334, 0]
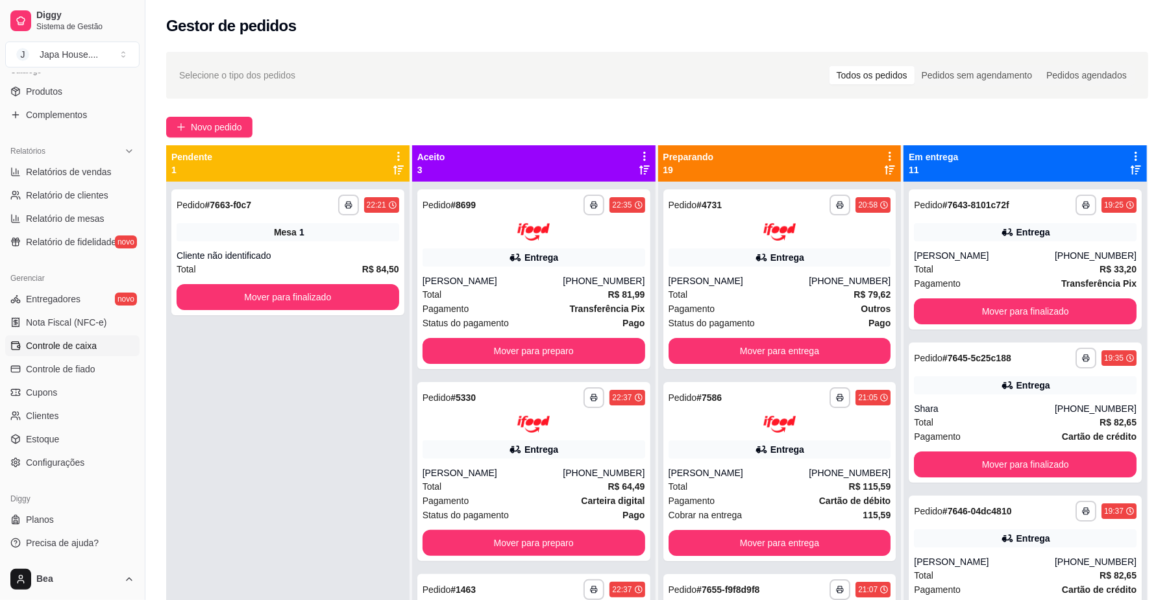
click at [89, 343] on span "Controle de caixa" at bounding box center [61, 345] width 71 height 13
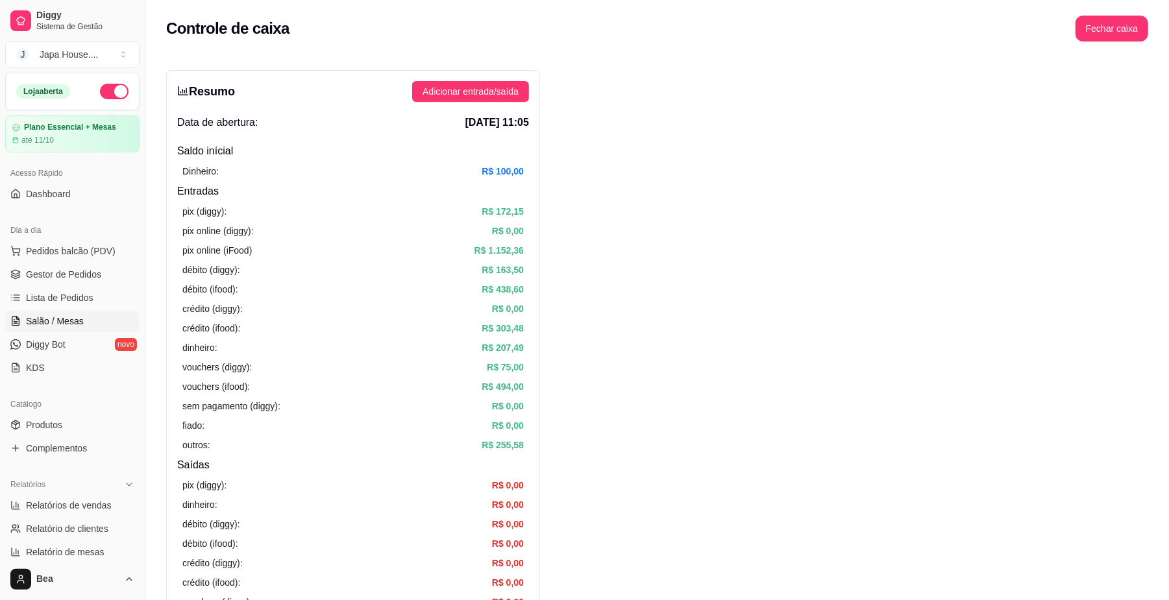
click at [71, 320] on span "Salão / Mesas" at bounding box center [55, 321] width 58 height 13
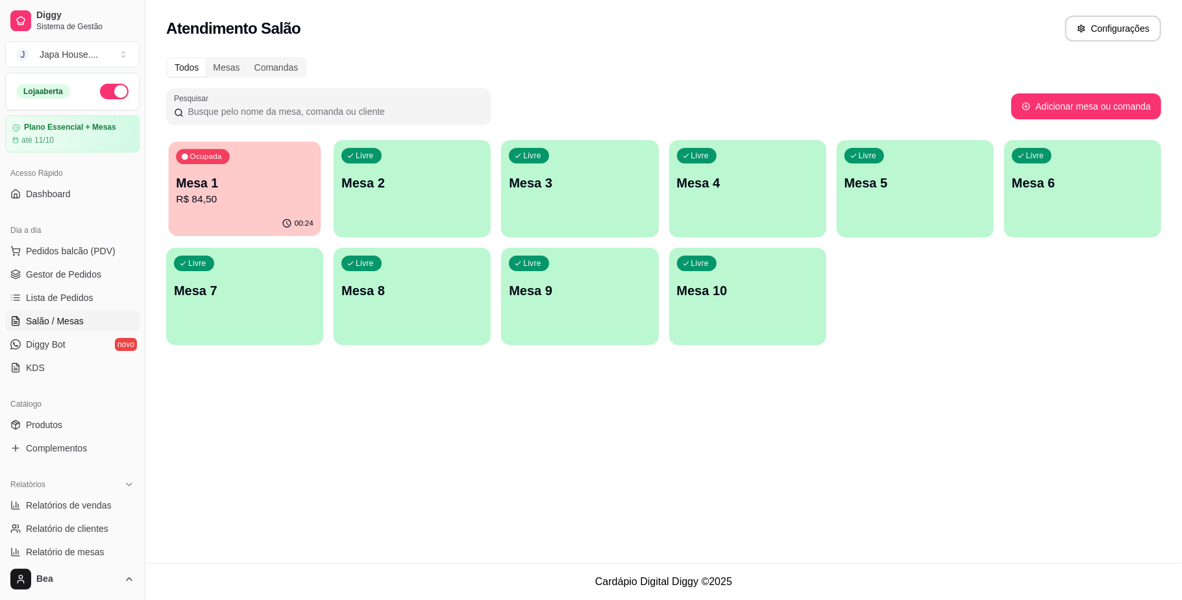
click at [239, 221] on div "00:24" at bounding box center [245, 224] width 153 height 25
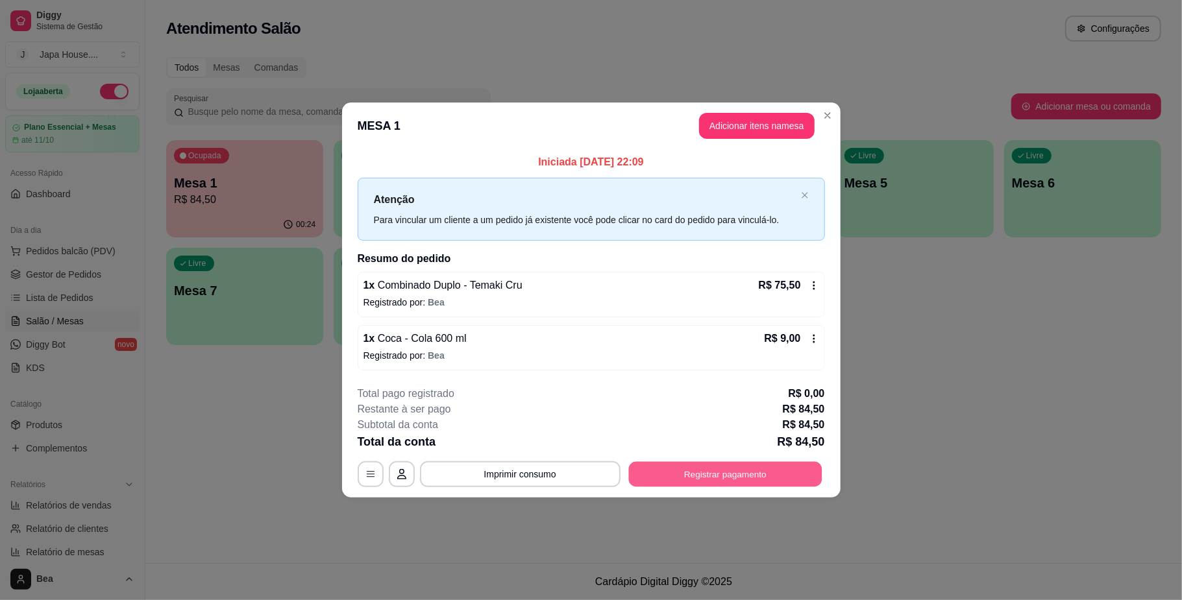
click at [728, 478] on button "Registrar pagamento" at bounding box center [724, 474] width 193 height 25
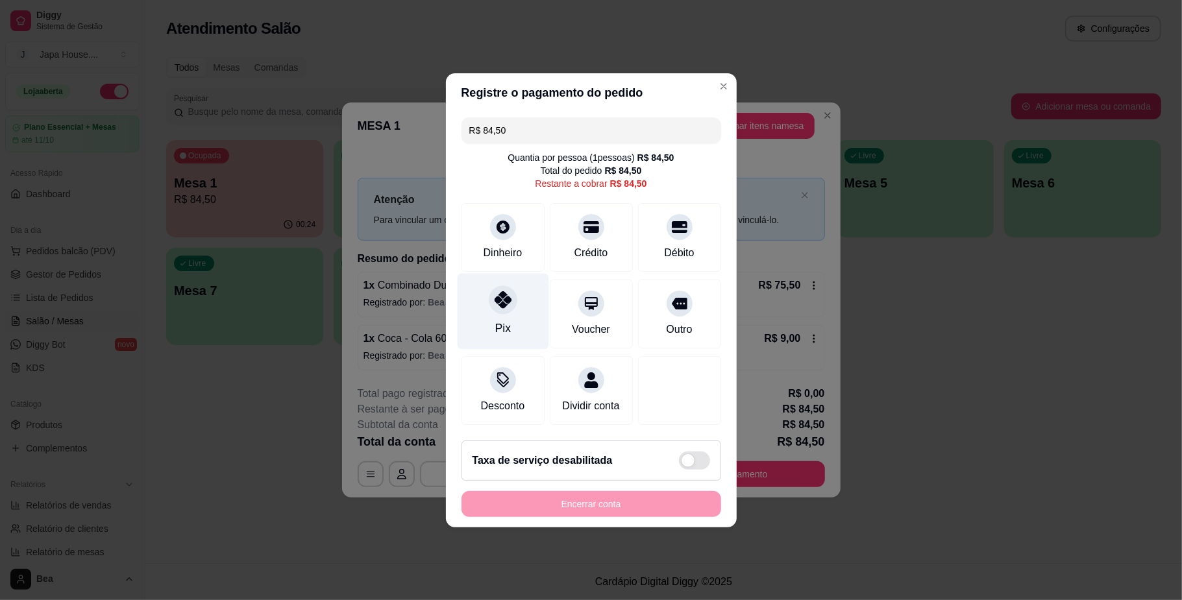
click at [486, 315] on div "Pix" at bounding box center [503, 311] width 92 height 76
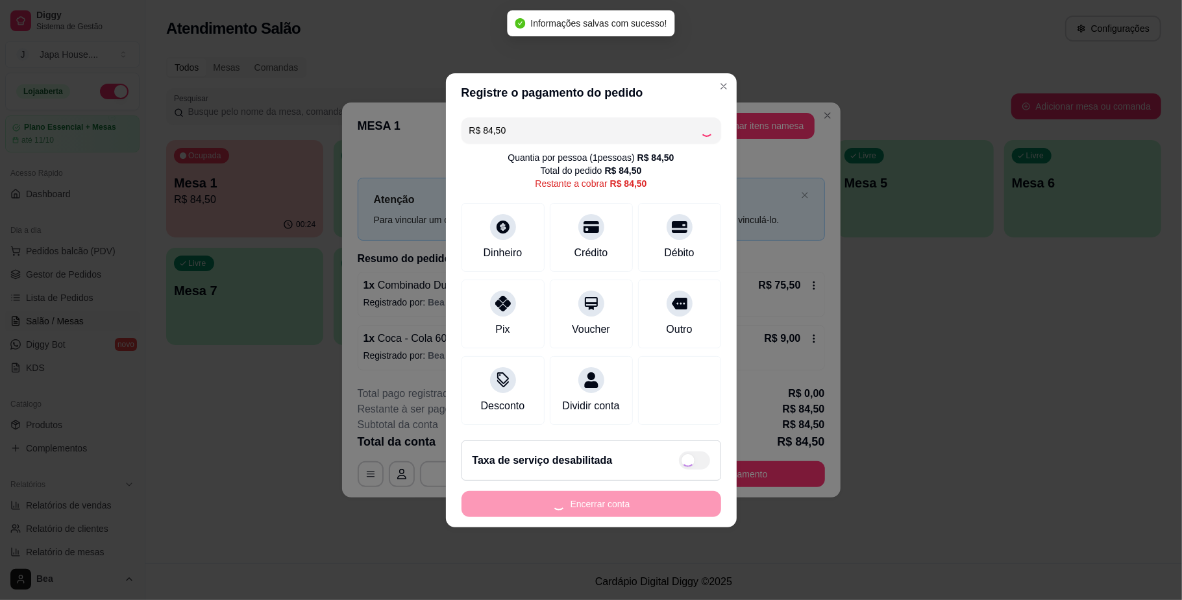
type input "R$ 0,00"
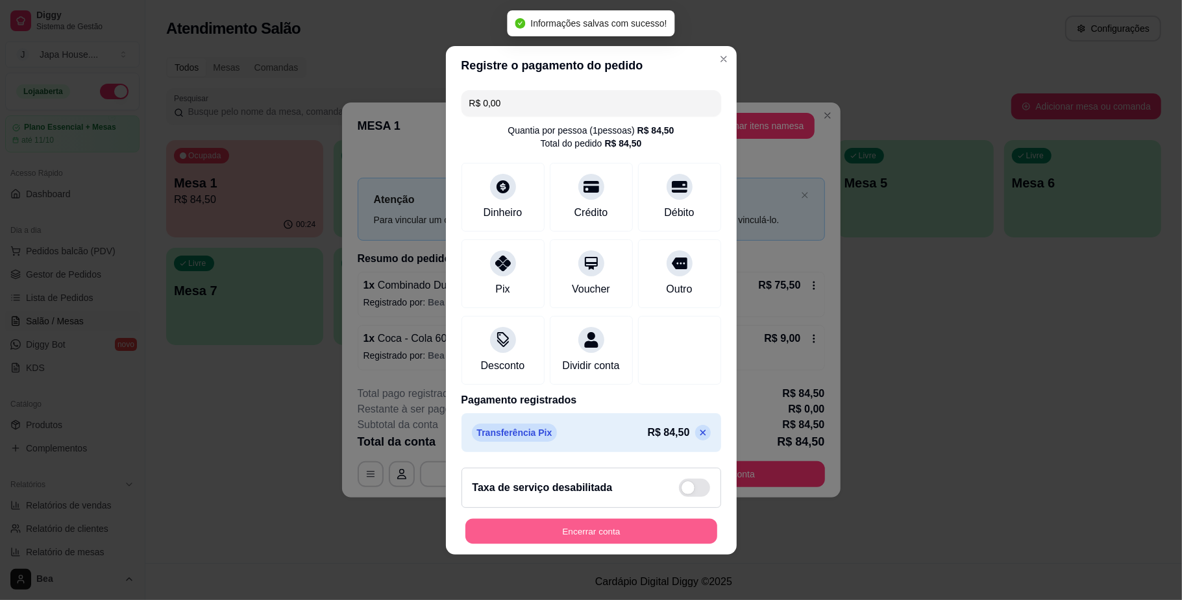
click at [541, 531] on button "Encerrar conta" at bounding box center [591, 531] width 252 height 25
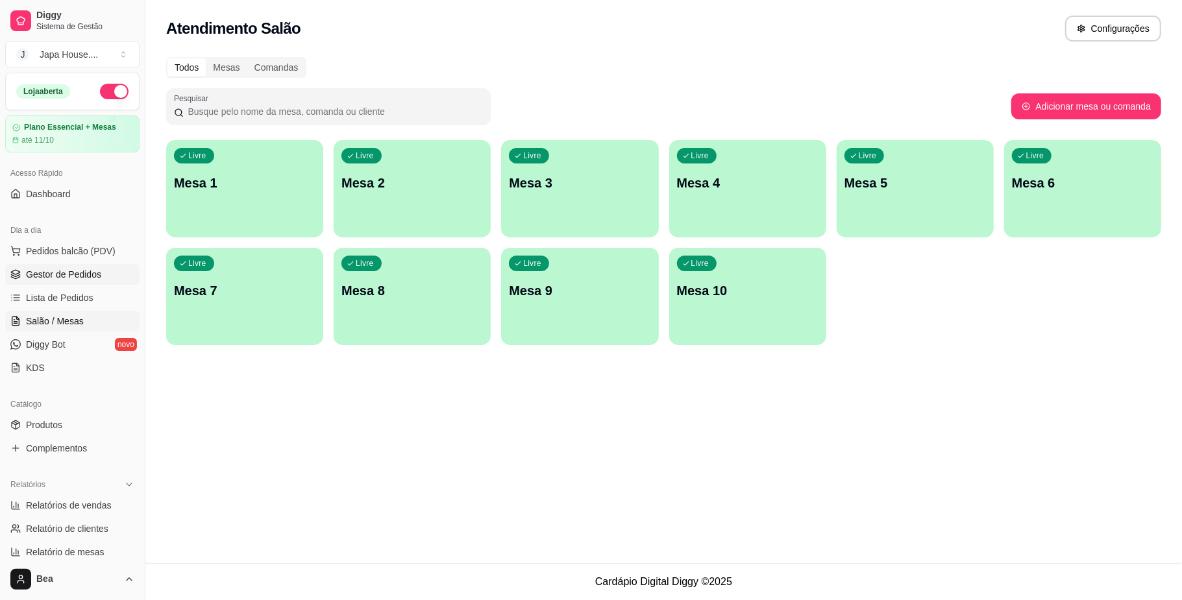
click at [68, 270] on span "Gestor de Pedidos" at bounding box center [63, 274] width 75 height 13
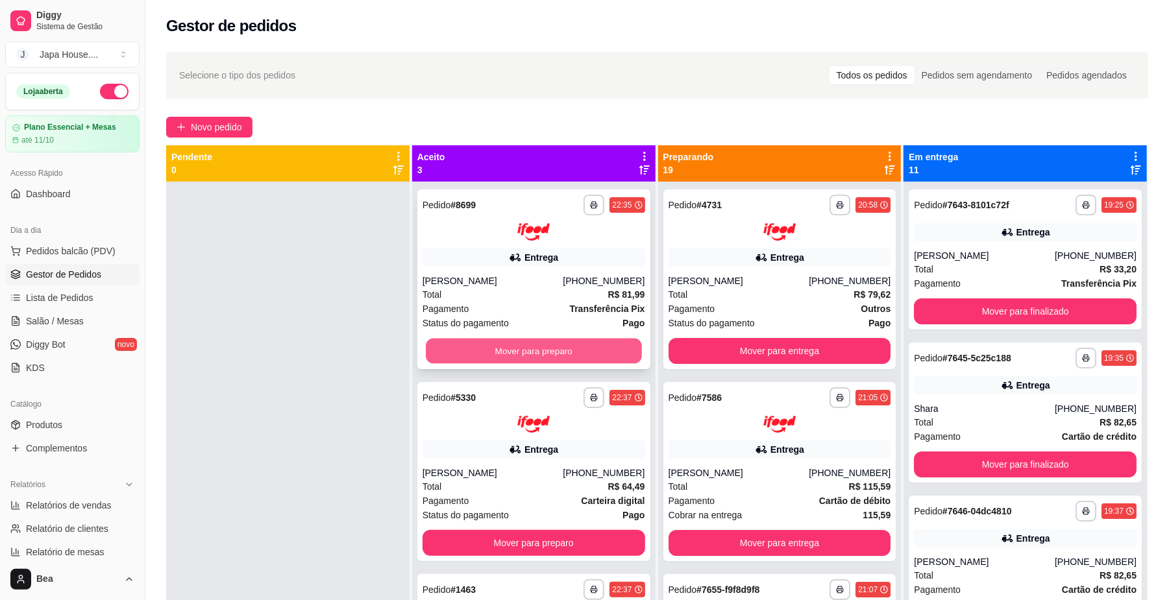
click at [561, 349] on button "Mover para preparo" at bounding box center [533, 350] width 215 height 25
click at [561, 349] on button "Mover para preparo" at bounding box center [534, 351] width 223 height 26
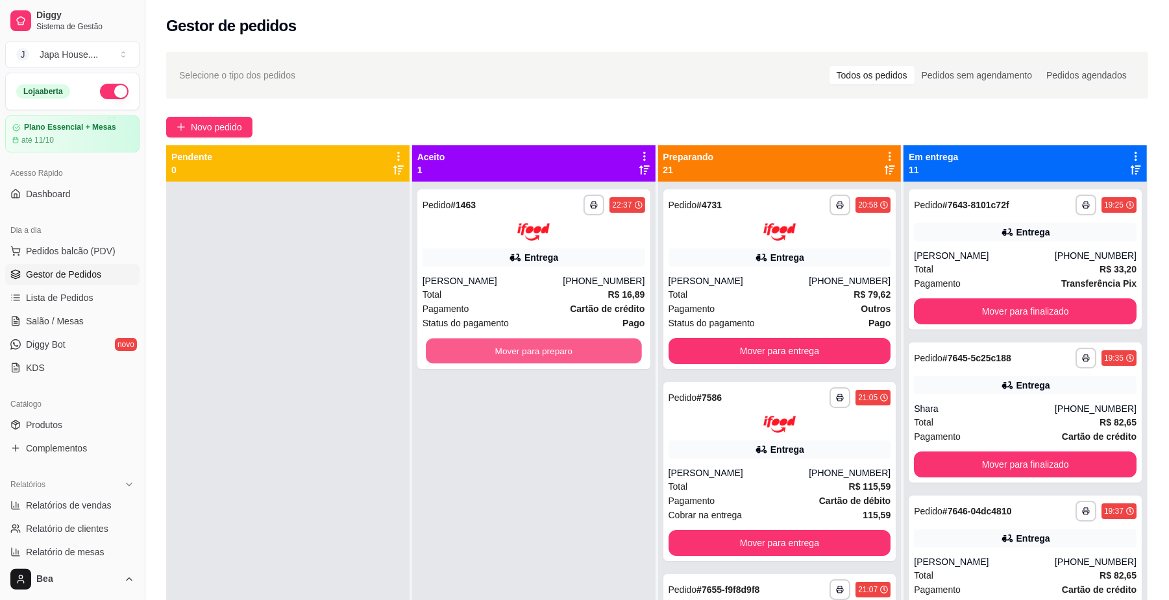
click at [561, 349] on button "Mover para preparo" at bounding box center [533, 350] width 215 height 25
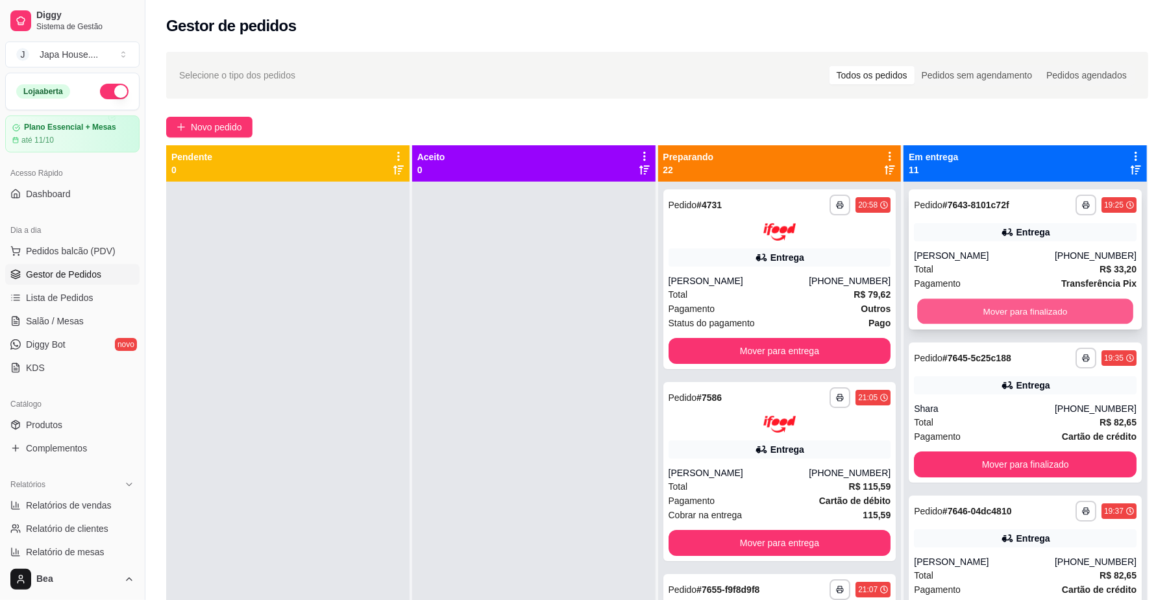
click at [1044, 312] on button "Mover para finalizado" at bounding box center [1024, 311] width 215 height 25
click at [1019, 310] on button "Mover para finalizado" at bounding box center [1024, 311] width 215 height 25
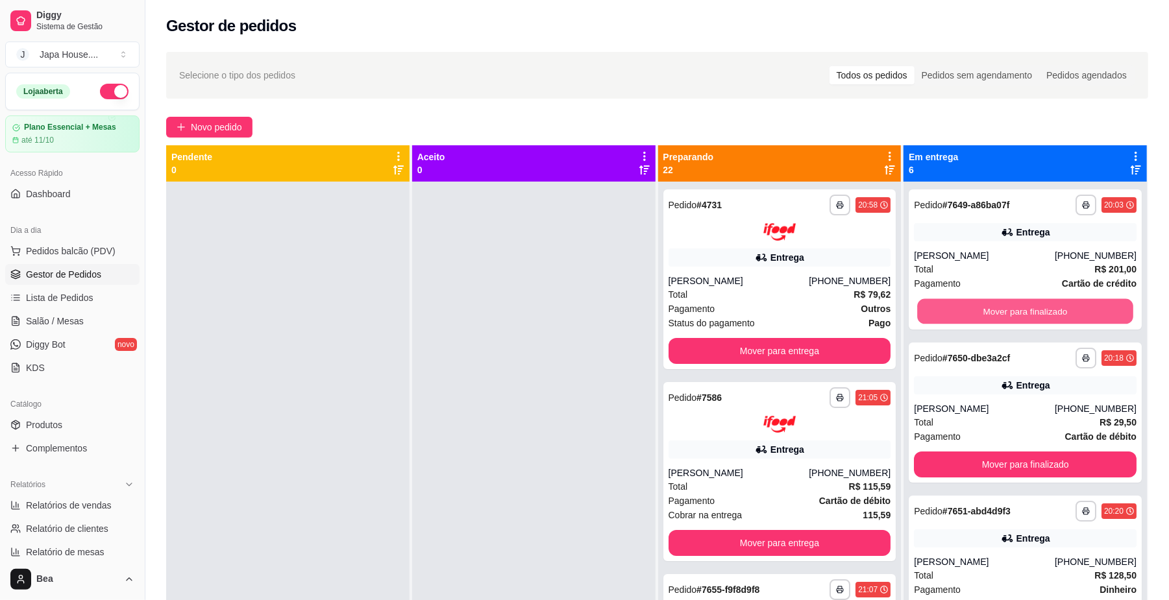
click at [1019, 310] on button "Mover para finalizado" at bounding box center [1024, 311] width 215 height 25
click at [103, 93] on button "button" at bounding box center [114, 92] width 29 height 16
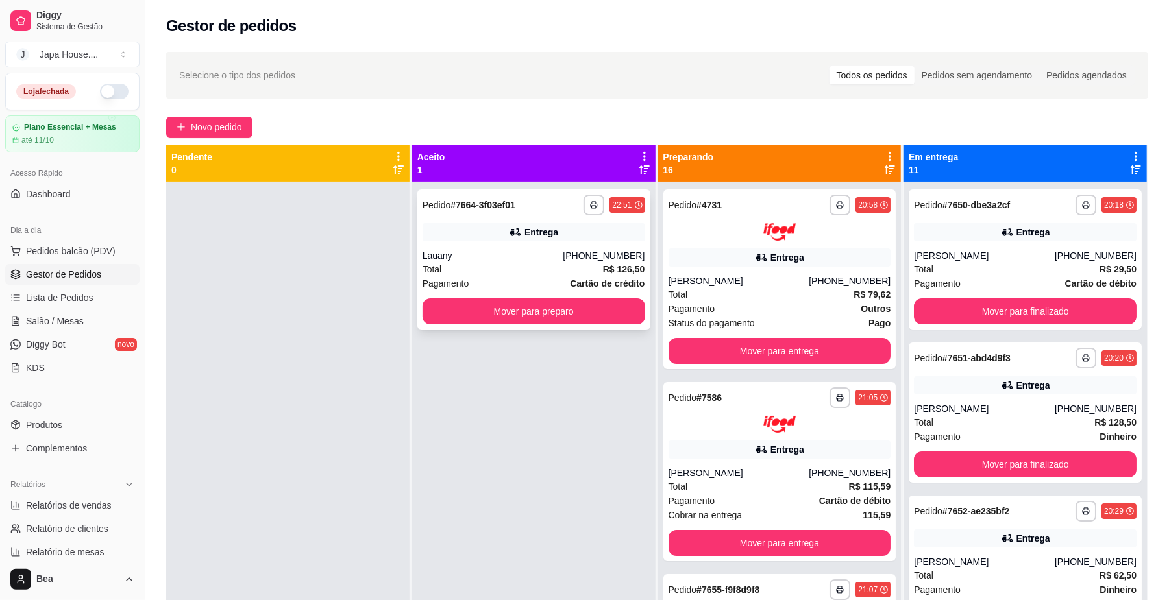
click at [557, 213] on div "**********" at bounding box center [534, 205] width 223 height 21
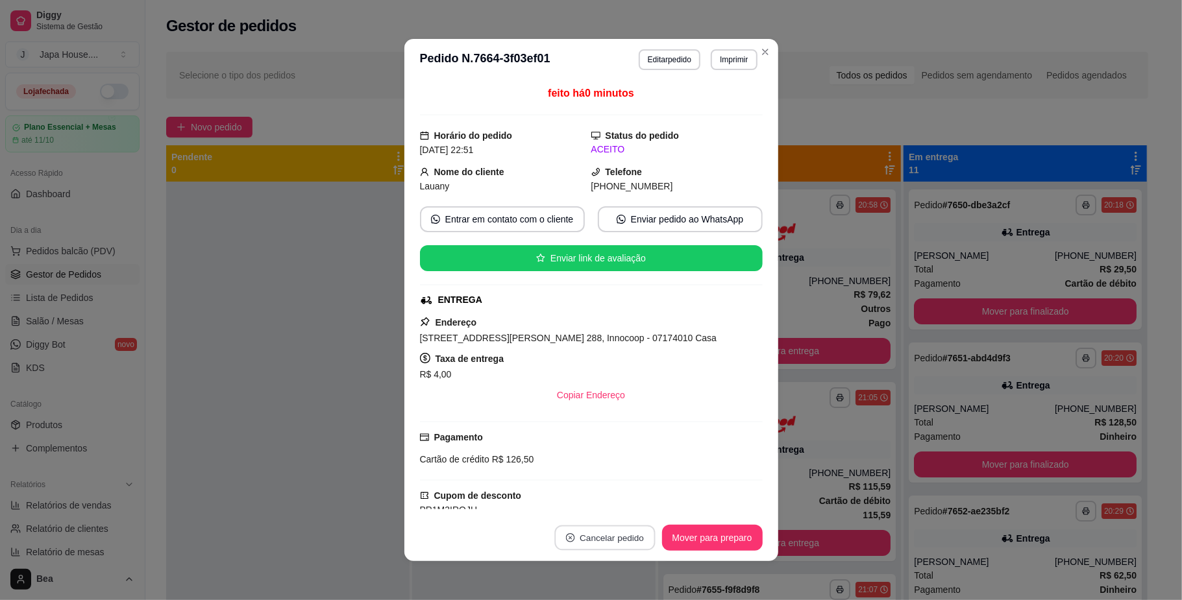
click at [596, 532] on button "Cancelar pedido" at bounding box center [604, 538] width 101 height 25
click at [634, 495] on button "Sim" at bounding box center [634, 505] width 51 height 25
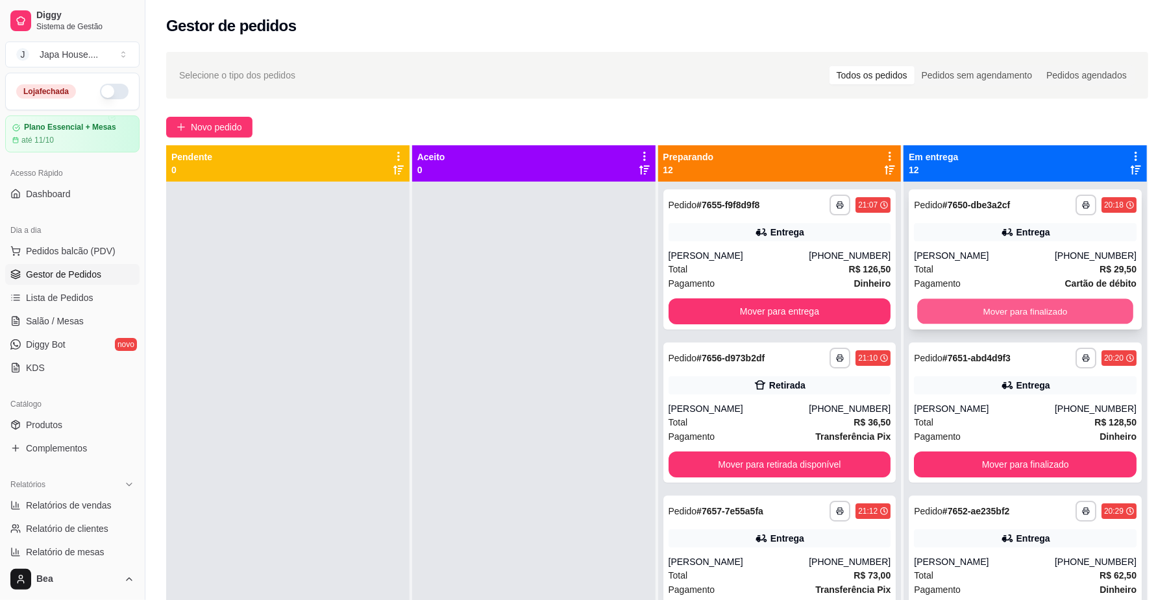
click at [949, 315] on button "Mover para finalizado" at bounding box center [1024, 311] width 215 height 25
click at [958, 309] on button "Mover para finalizado" at bounding box center [1024, 311] width 215 height 25
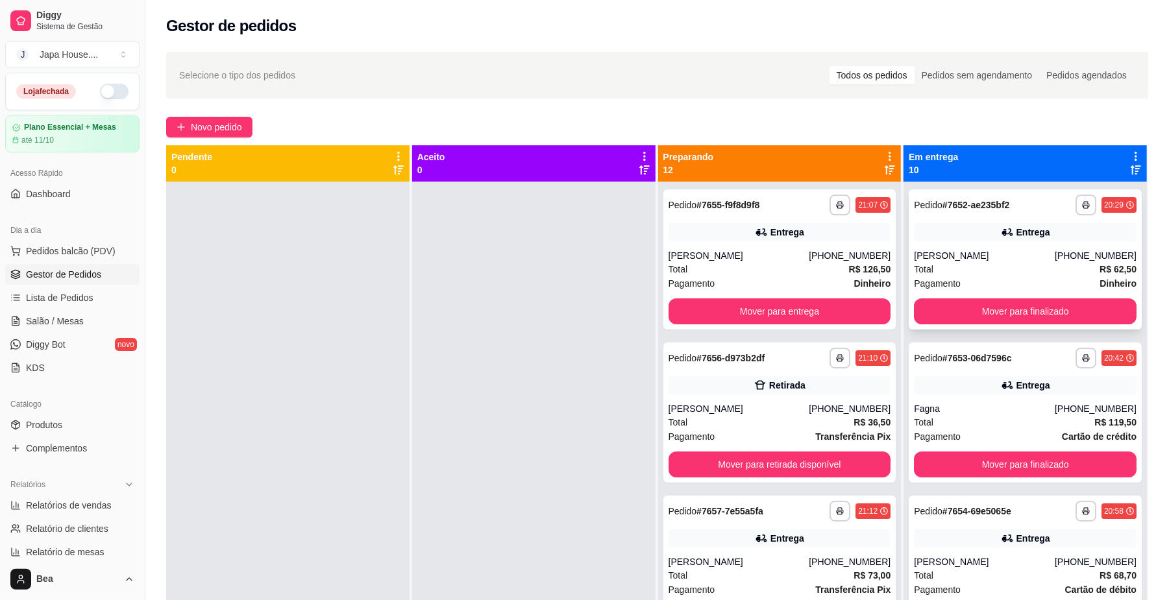
click at [946, 251] on div "[PERSON_NAME]" at bounding box center [984, 255] width 141 height 13
click at [959, 308] on button "Mover para finalizado" at bounding box center [1024, 311] width 215 height 25
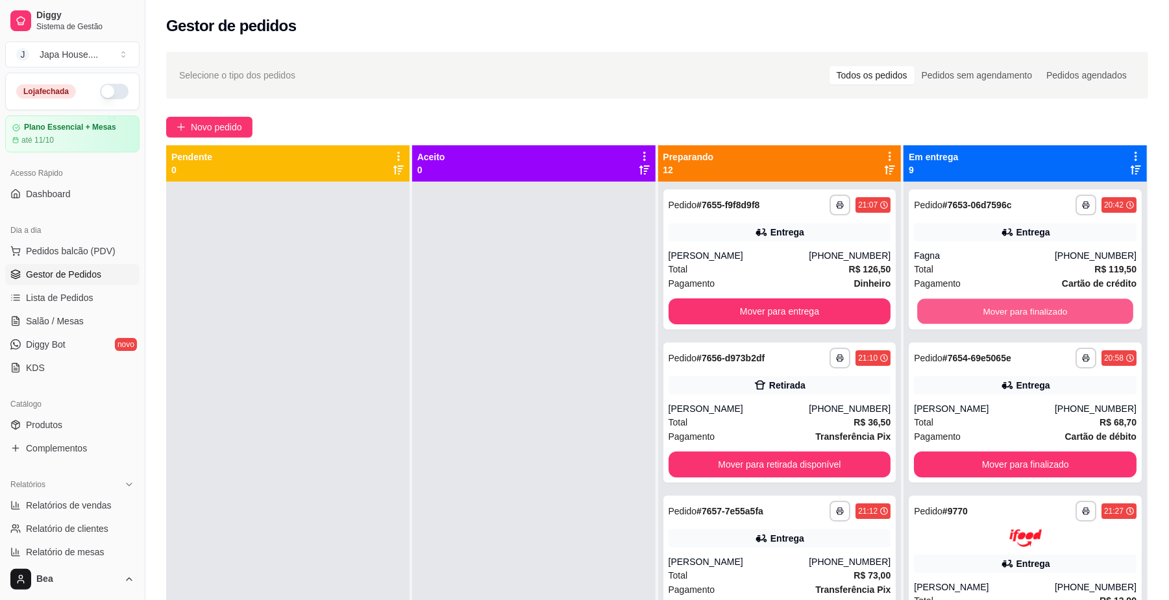
click at [959, 308] on button "Mover para finalizado" at bounding box center [1024, 311] width 215 height 25
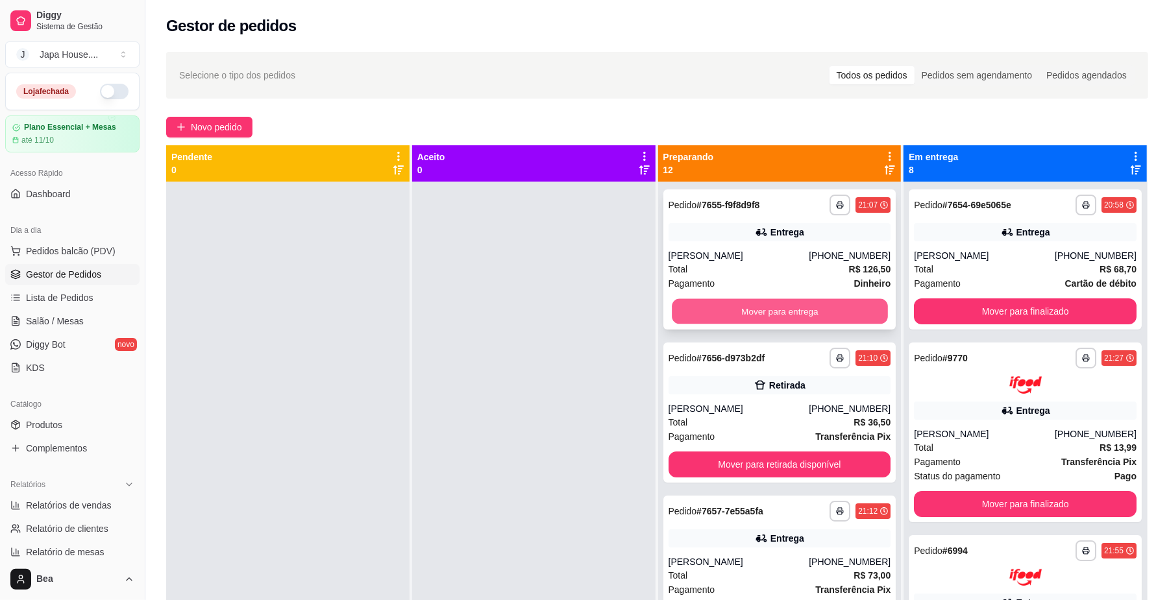
click at [815, 309] on button "Mover para entrega" at bounding box center [779, 311] width 215 height 25
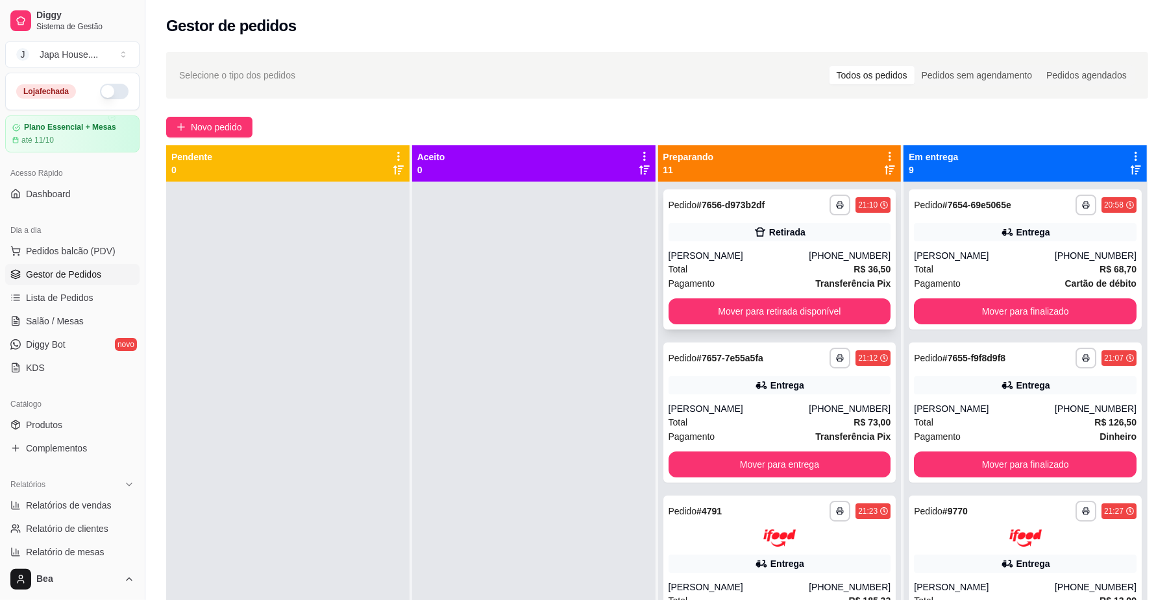
click at [754, 253] on div "[PERSON_NAME]" at bounding box center [739, 255] width 141 height 13
click at [992, 304] on button "Mover para finalizado" at bounding box center [1025, 312] width 223 height 26
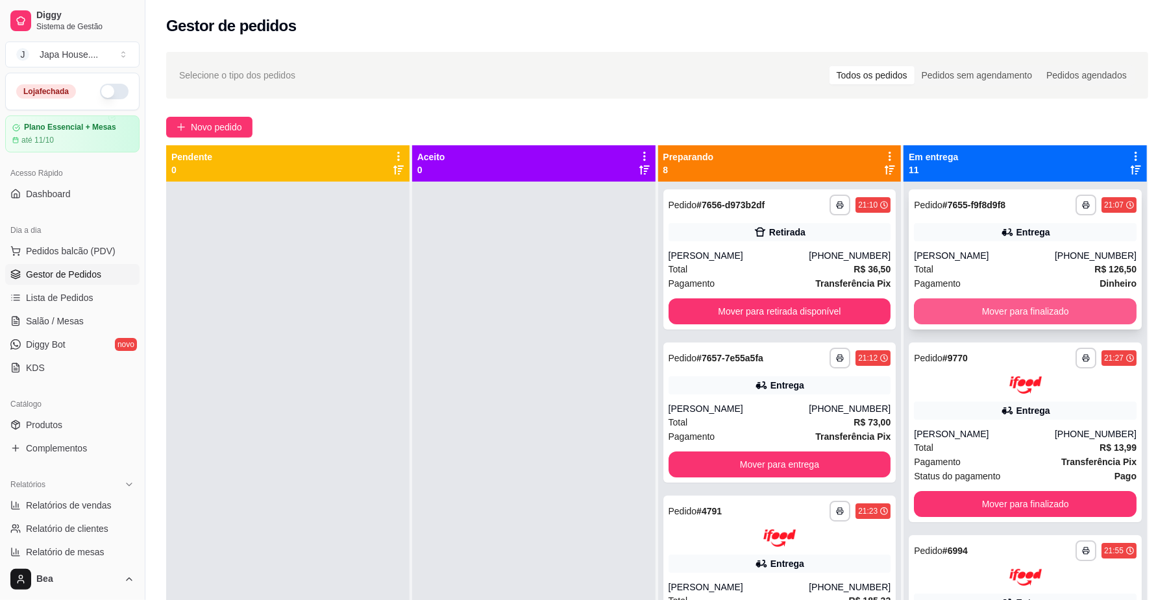
click at [997, 310] on button "Mover para finalizado" at bounding box center [1025, 312] width 223 height 26
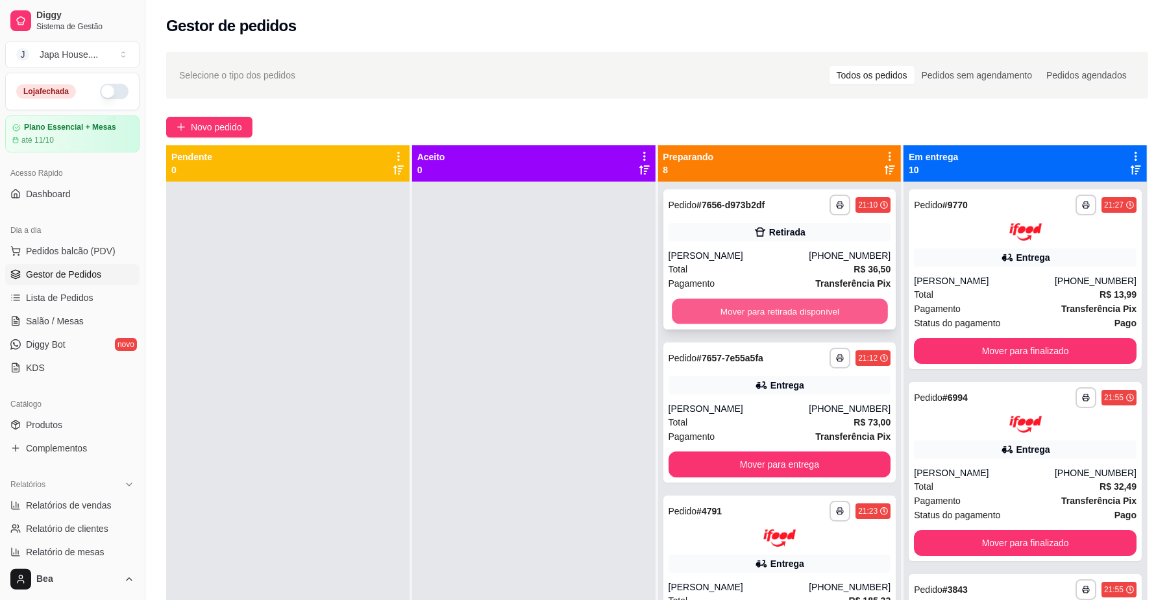
click at [797, 315] on button "Mover para retirada disponível" at bounding box center [779, 311] width 215 height 25
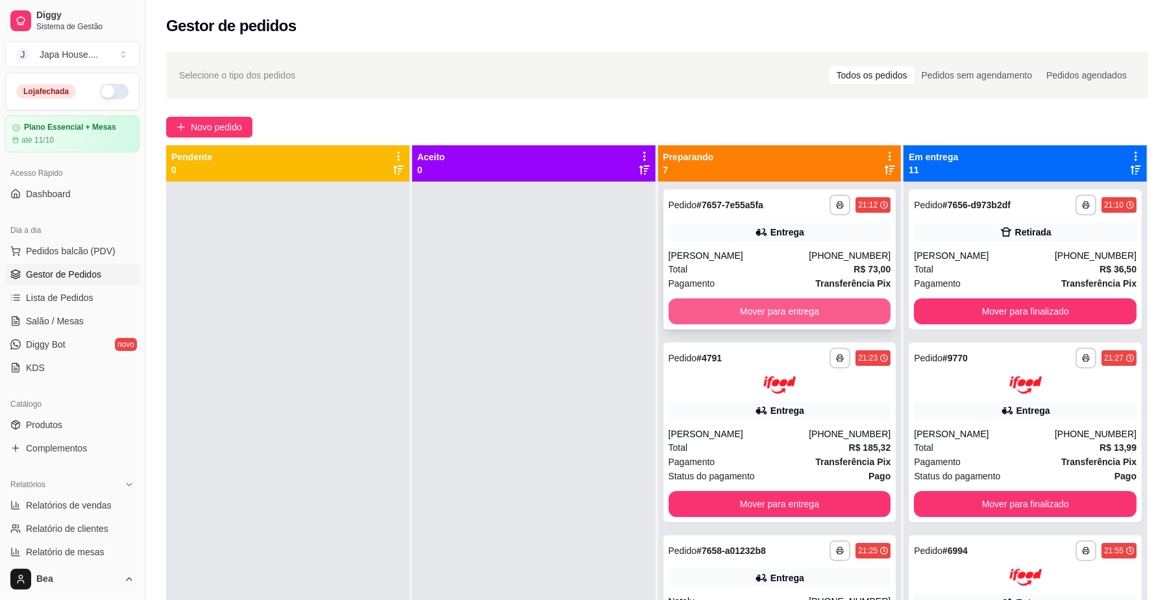
click at [767, 308] on button "Mover para entrega" at bounding box center [780, 312] width 223 height 26
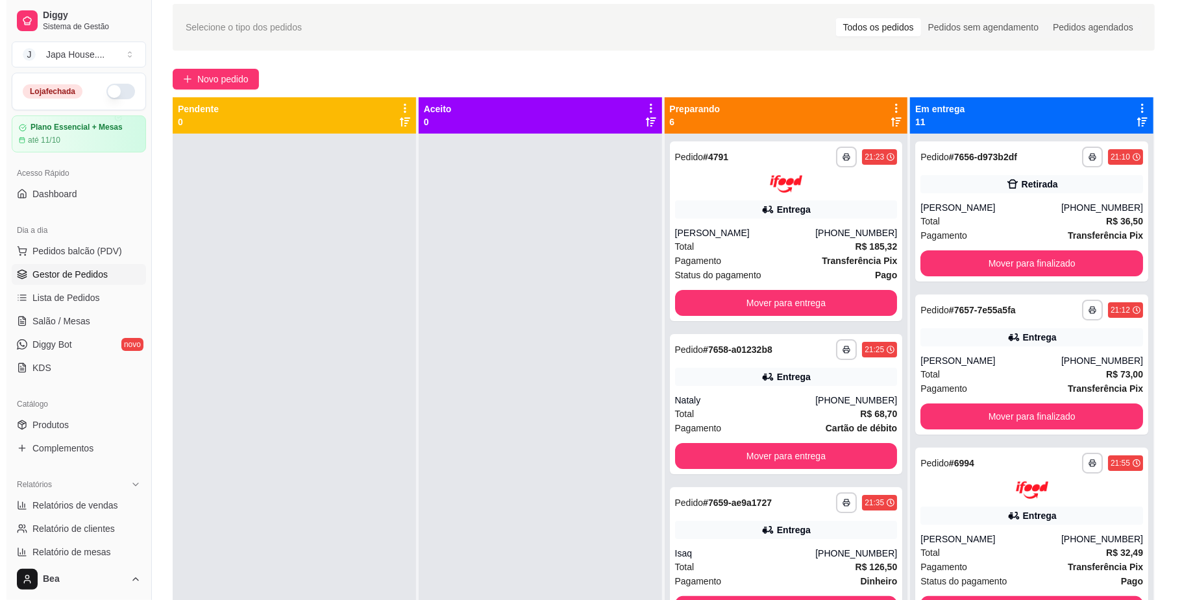
scroll to position [50, 0]
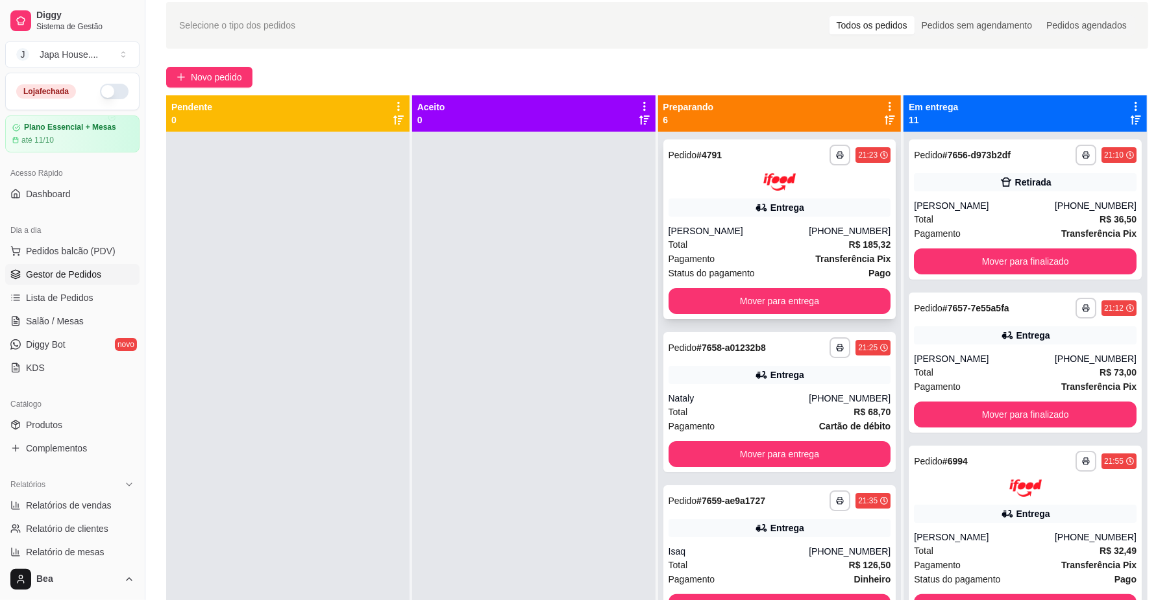
click at [816, 214] on div "Entrega" at bounding box center [780, 208] width 223 height 18
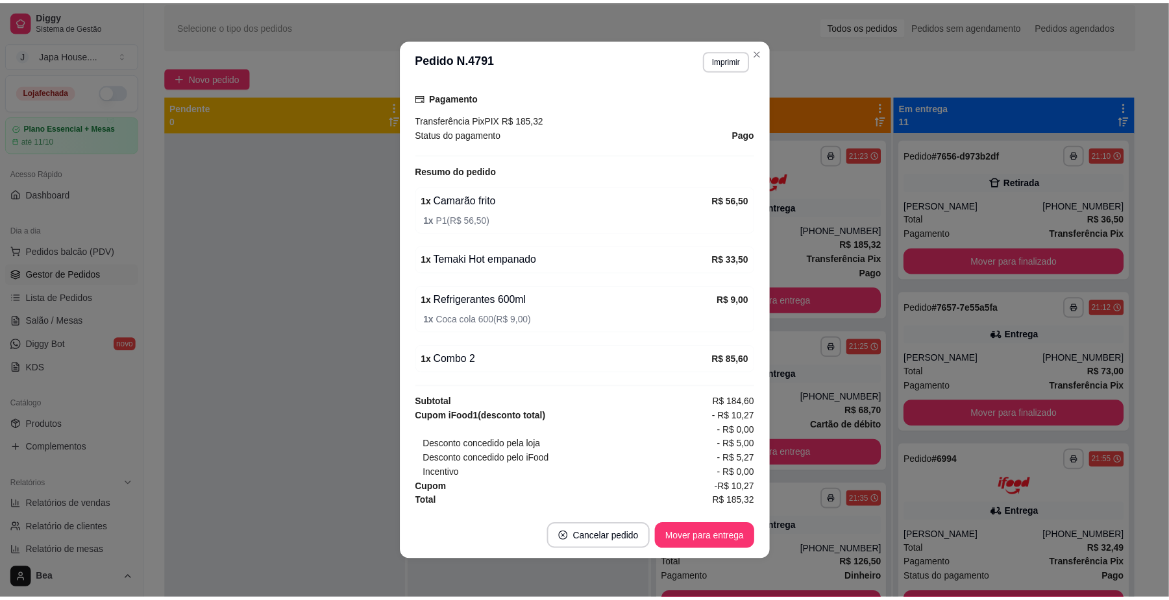
scroll to position [0, 0]
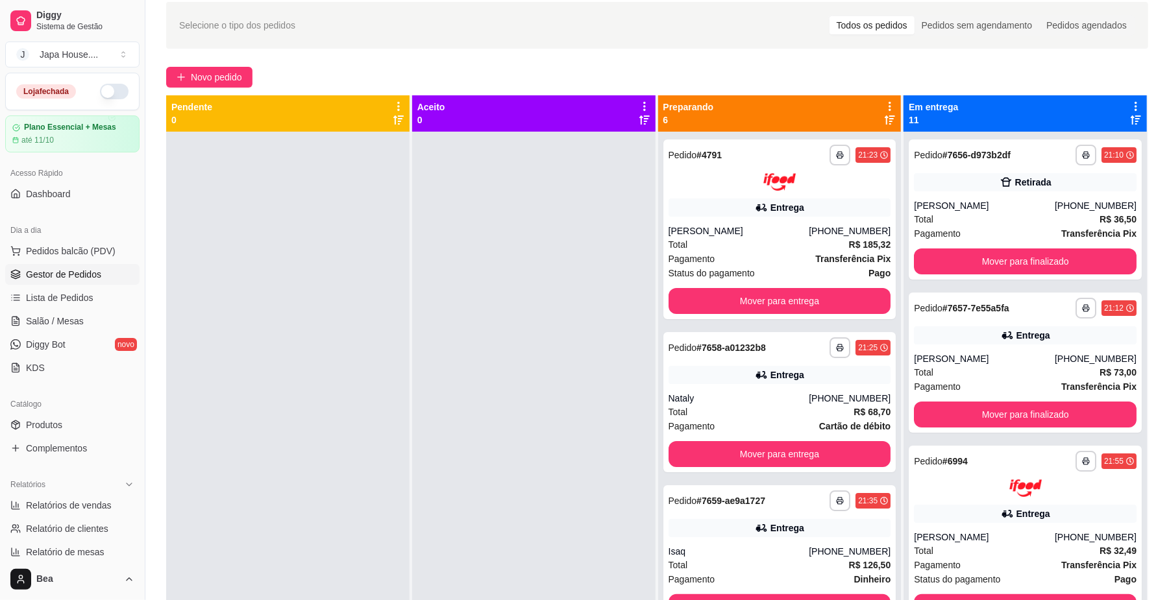
click at [1049, 69] on div "Novo pedido" at bounding box center [657, 77] width 982 height 21
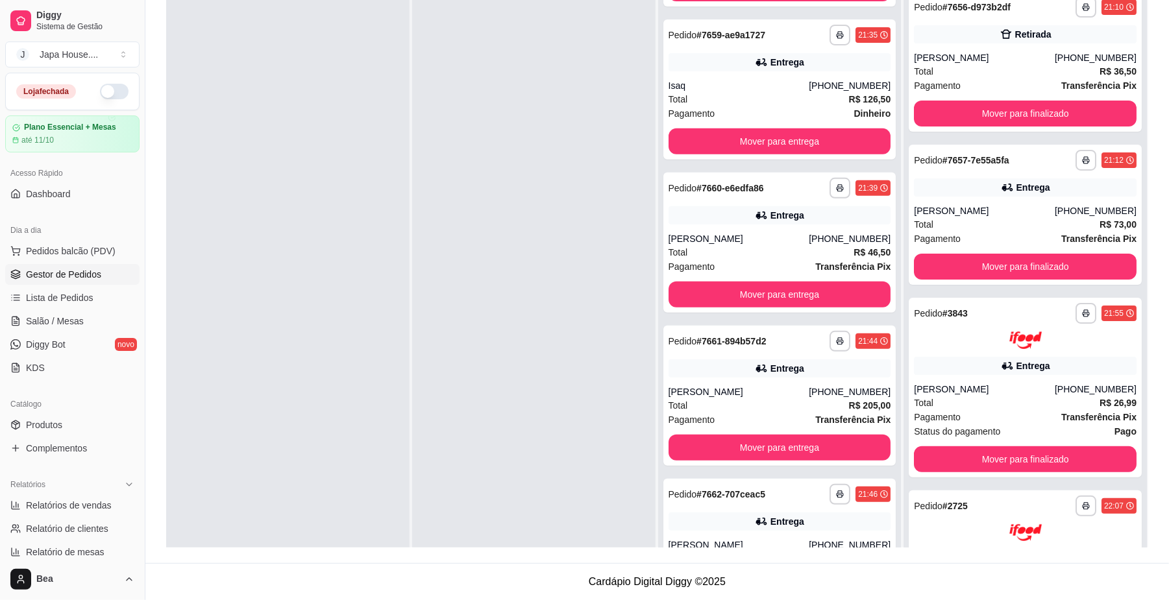
scroll to position [370, 0]
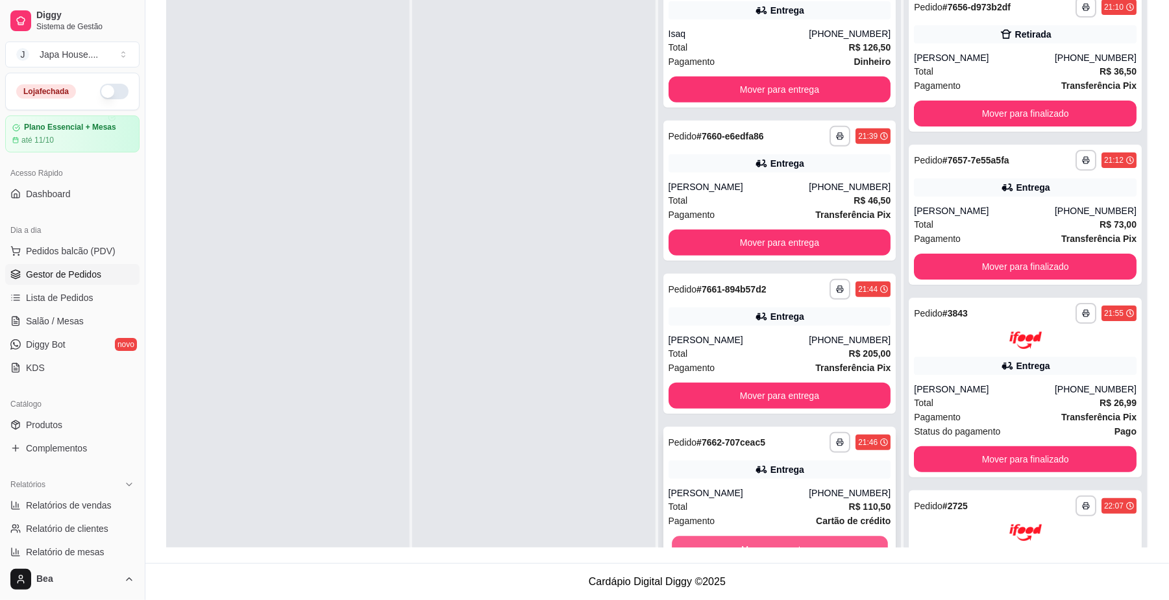
click at [822, 536] on button "Mover para entrega" at bounding box center [779, 548] width 215 height 25
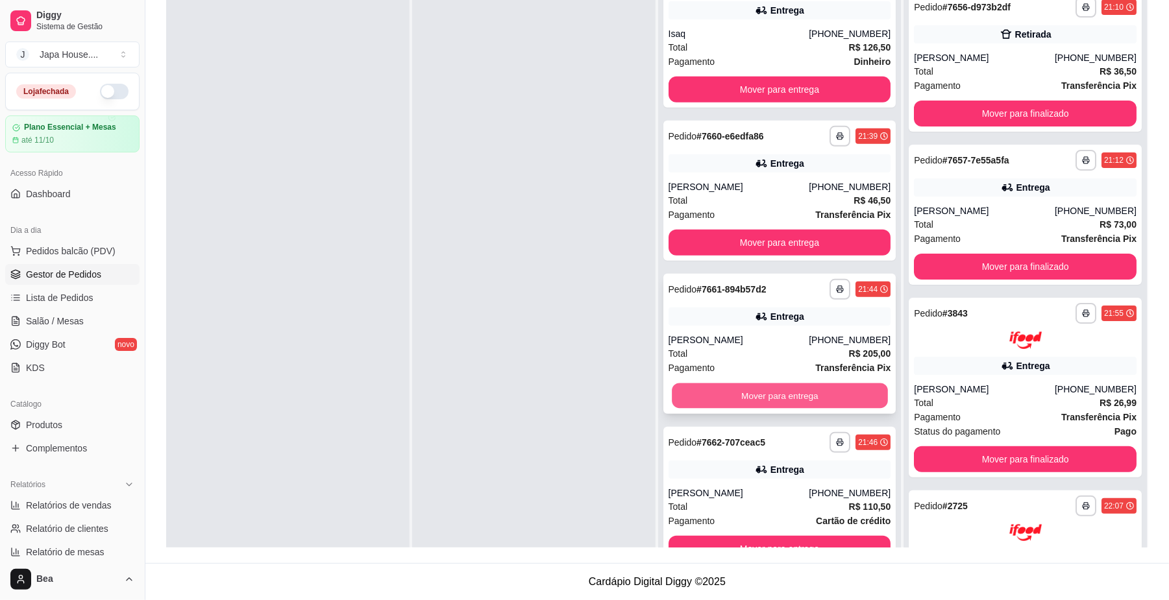
click at [784, 389] on button "Mover para entrega" at bounding box center [779, 395] width 215 height 25
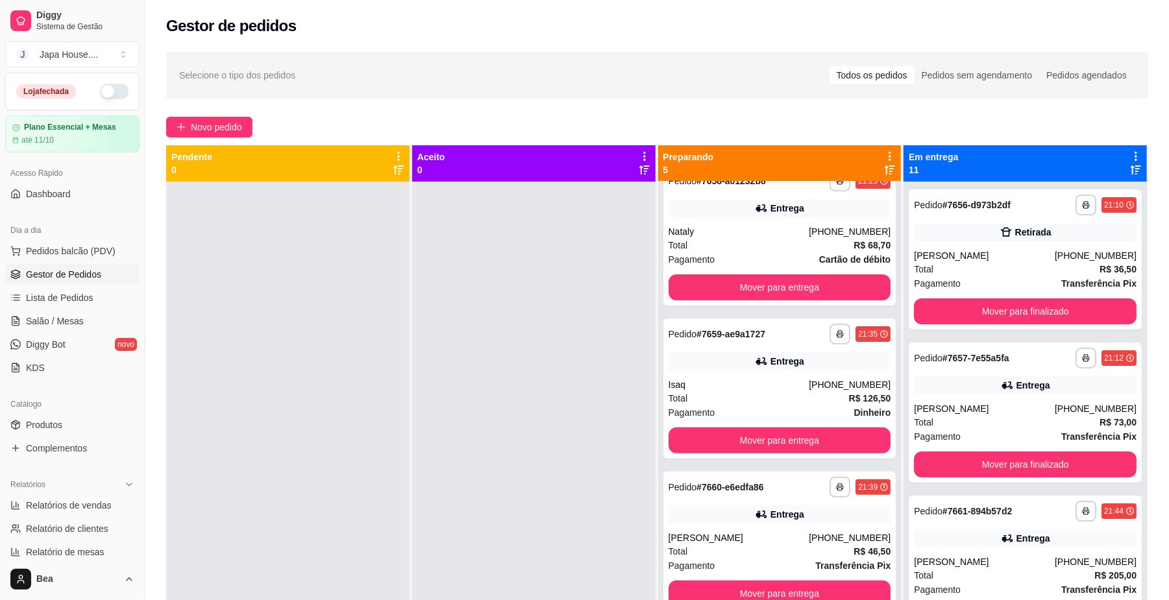
scroll to position [0, 0]
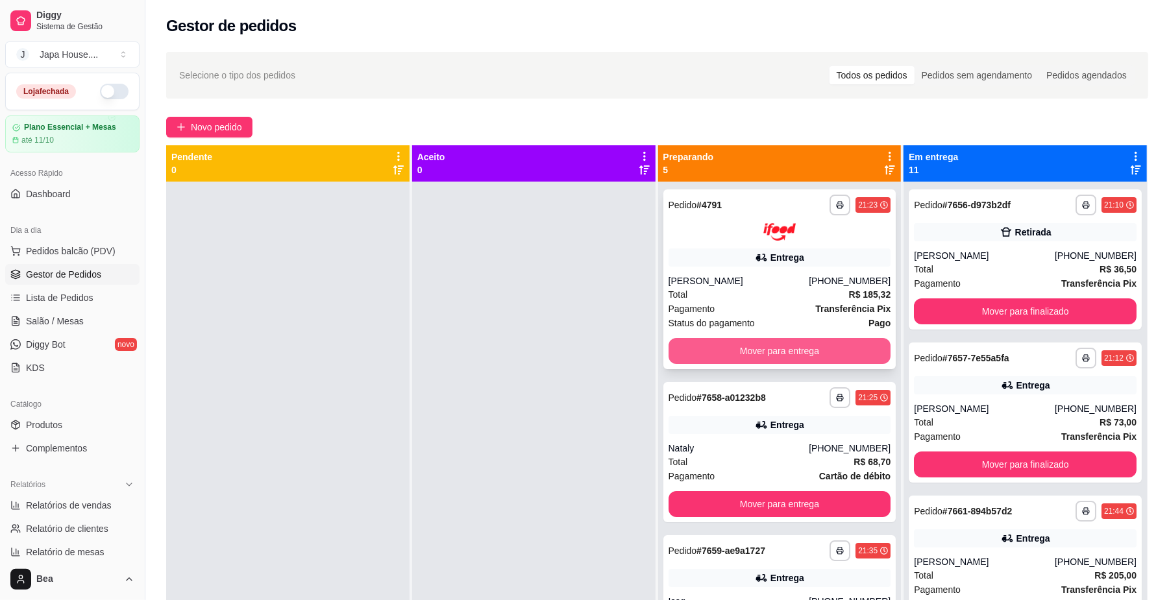
click at [818, 341] on button "Mover para entrega" at bounding box center [780, 351] width 223 height 26
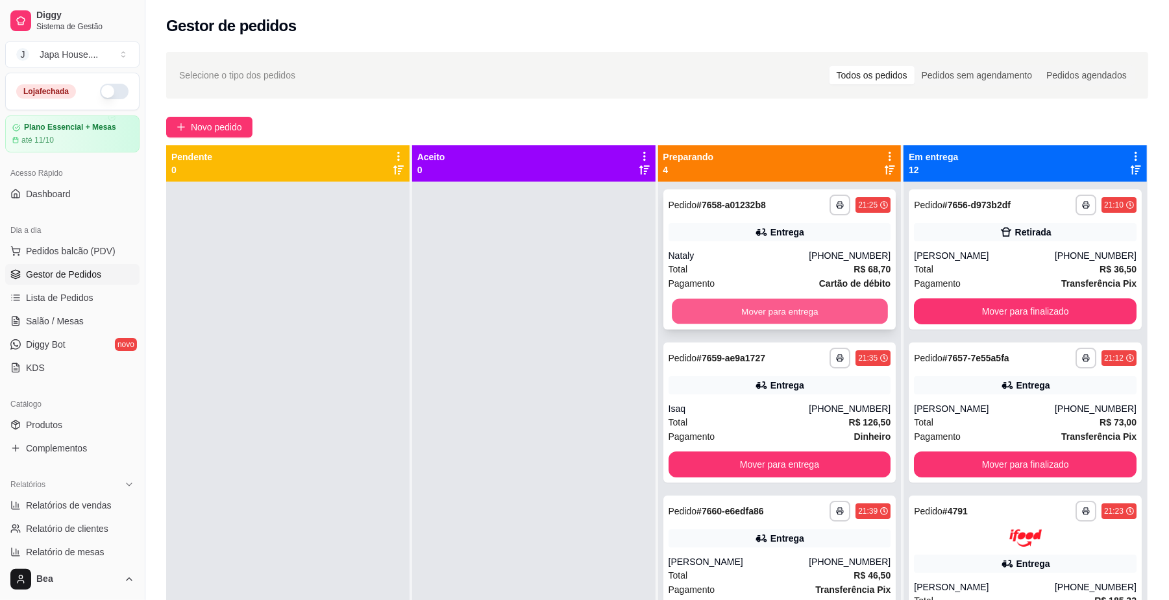
click at [761, 310] on button "Mover para entrega" at bounding box center [779, 311] width 215 height 25
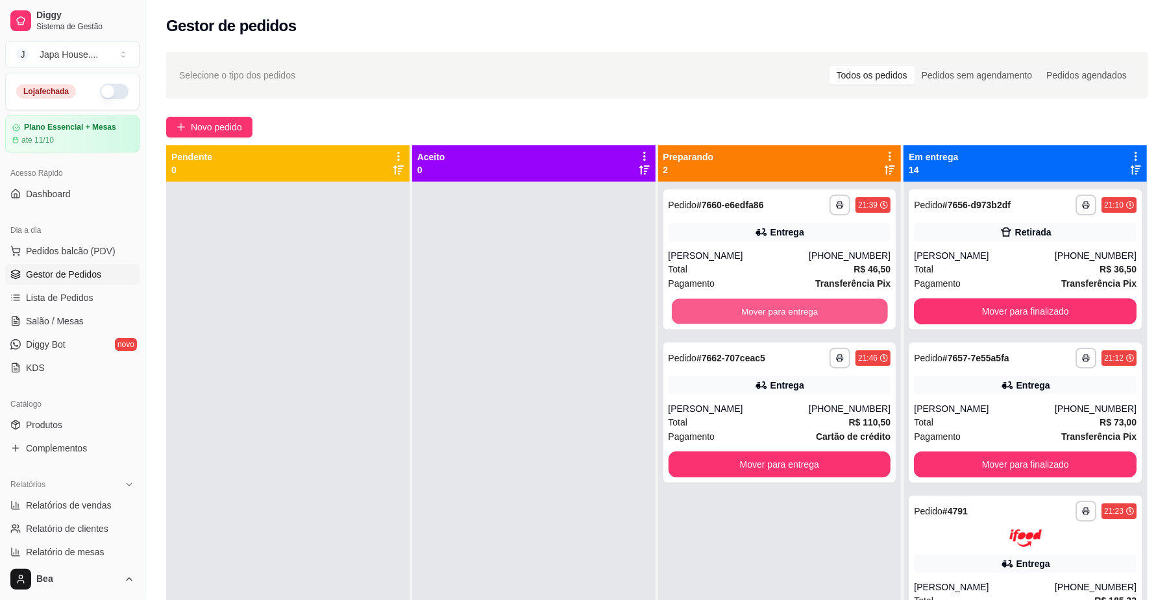
click at [761, 310] on button "Mover para entrega" at bounding box center [779, 311] width 215 height 25
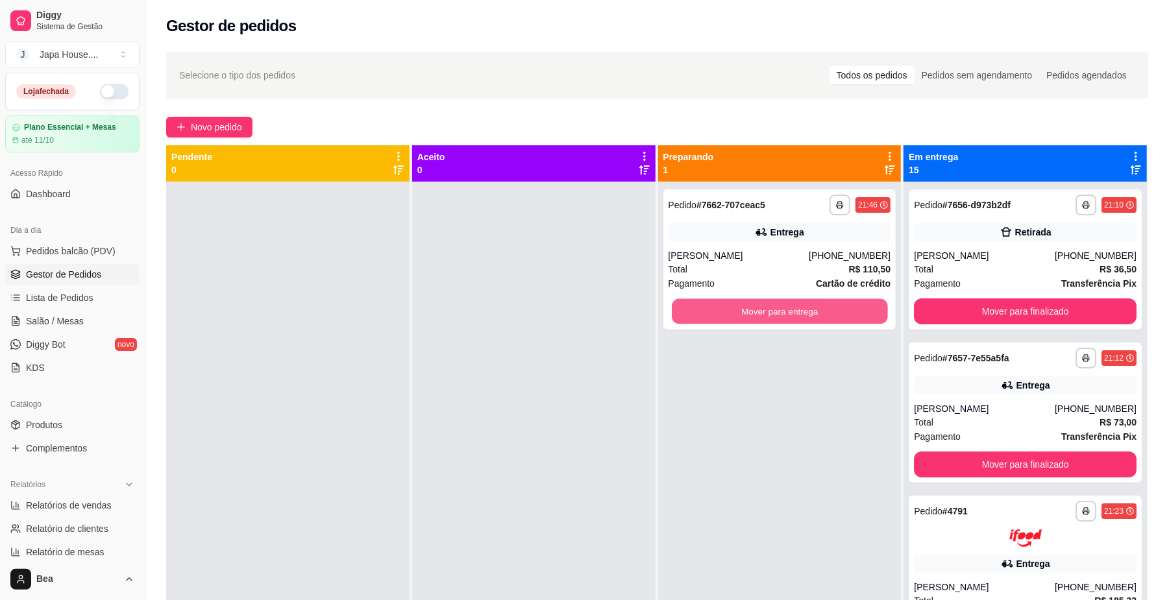
click at [761, 310] on button "Mover para entrega" at bounding box center [779, 311] width 215 height 25
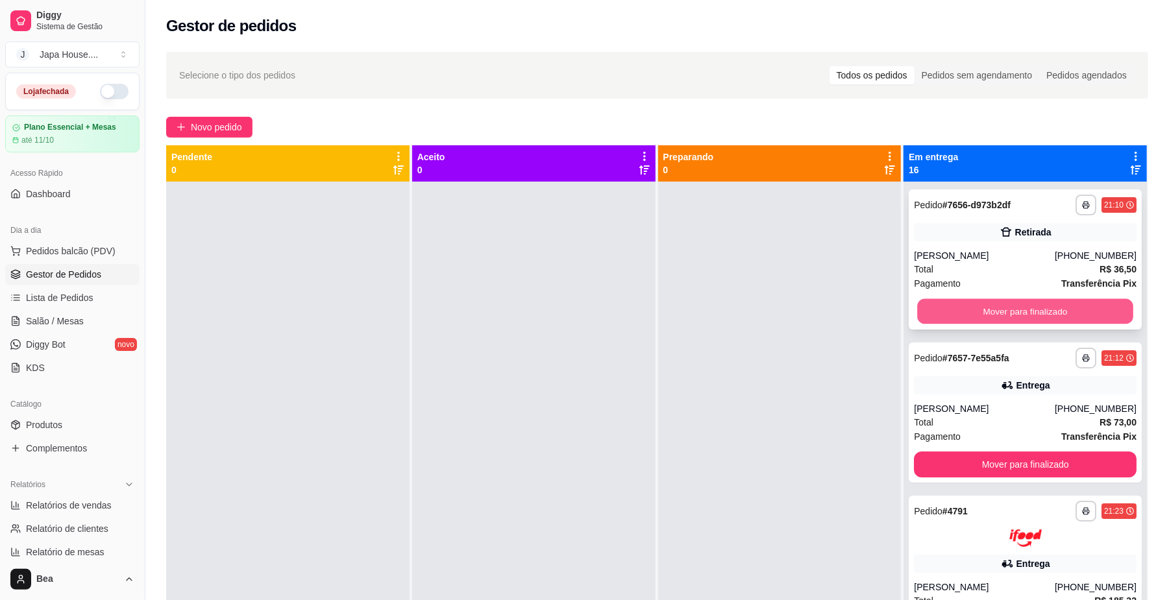
click at [946, 309] on button "Mover para finalizado" at bounding box center [1024, 311] width 215 height 25
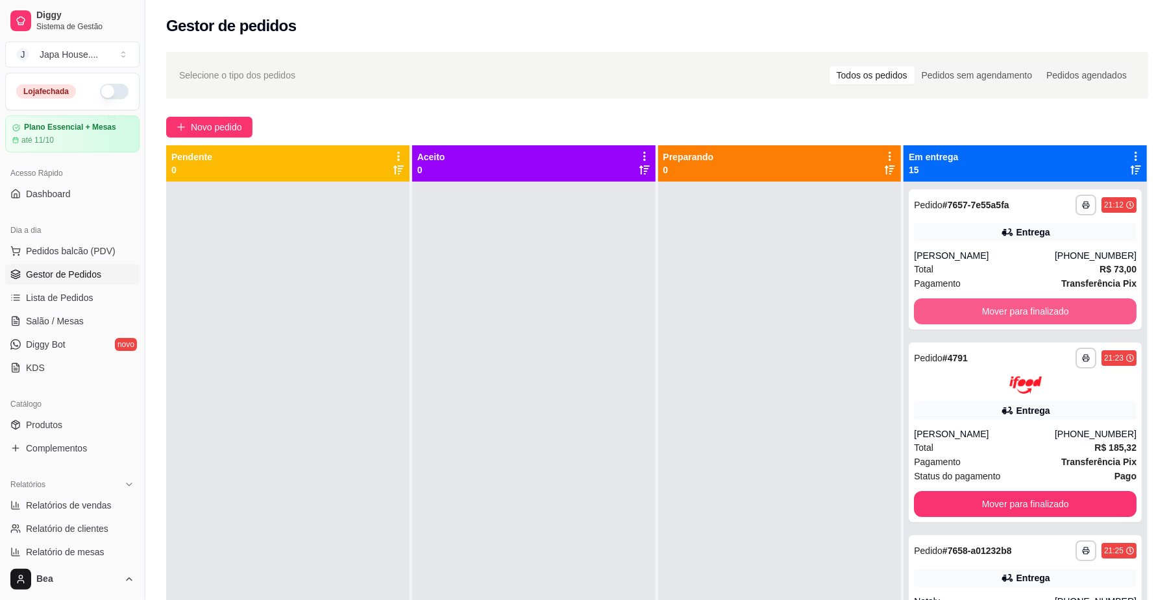
click at [946, 309] on button "Mover para finalizado" at bounding box center [1025, 312] width 223 height 26
click at [946, 309] on div "Mover para finalizado" at bounding box center [1025, 312] width 223 height 26
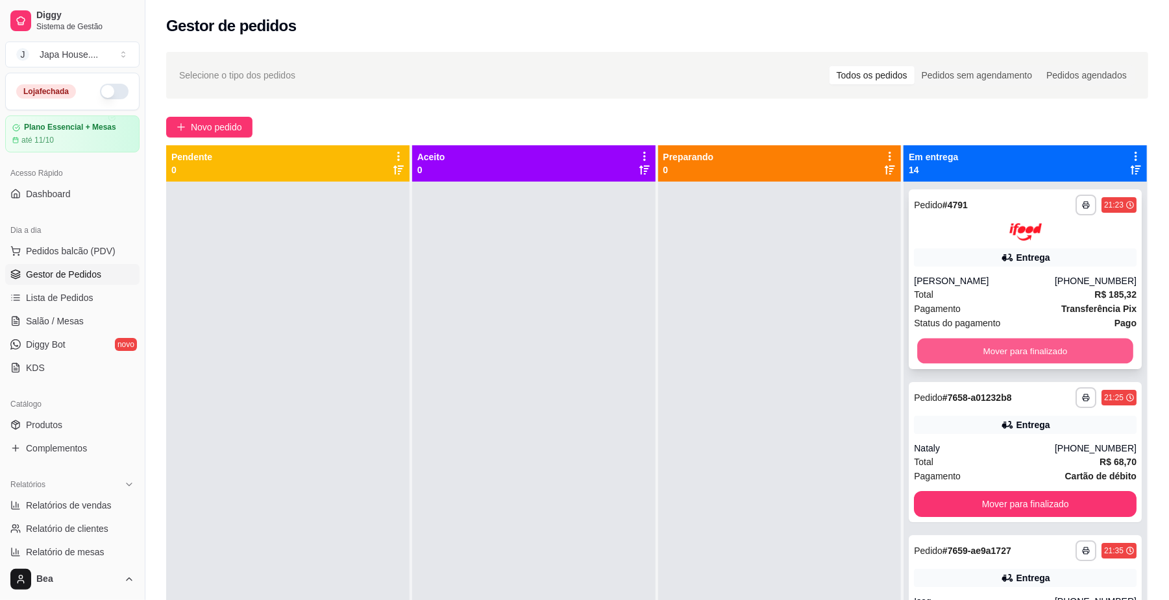
click at [954, 349] on button "Mover para finalizado" at bounding box center [1024, 350] width 215 height 25
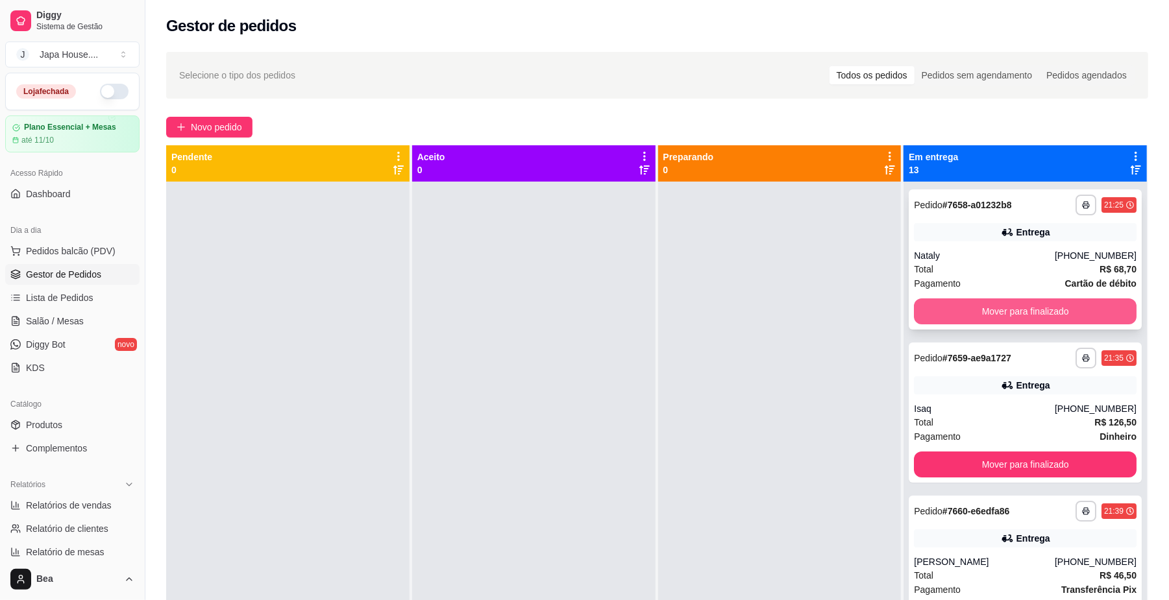
click at [941, 305] on button "Mover para finalizado" at bounding box center [1025, 312] width 223 height 26
click at [944, 312] on button "Mover para finalizado" at bounding box center [1024, 311] width 215 height 25
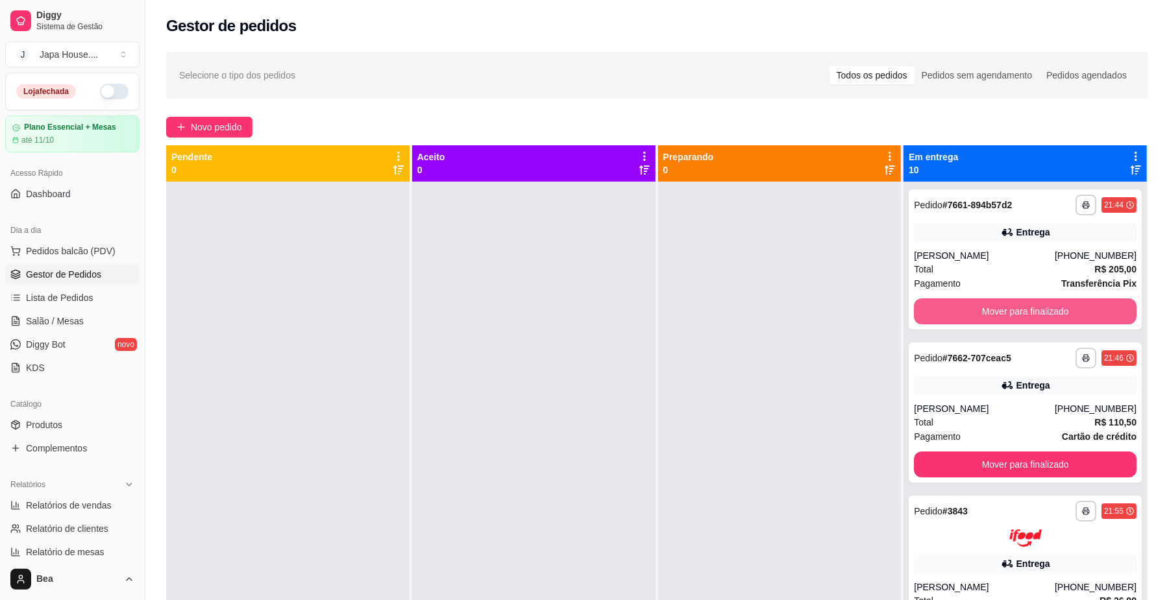
click at [944, 312] on button "Mover para finalizado" at bounding box center [1025, 312] width 223 height 26
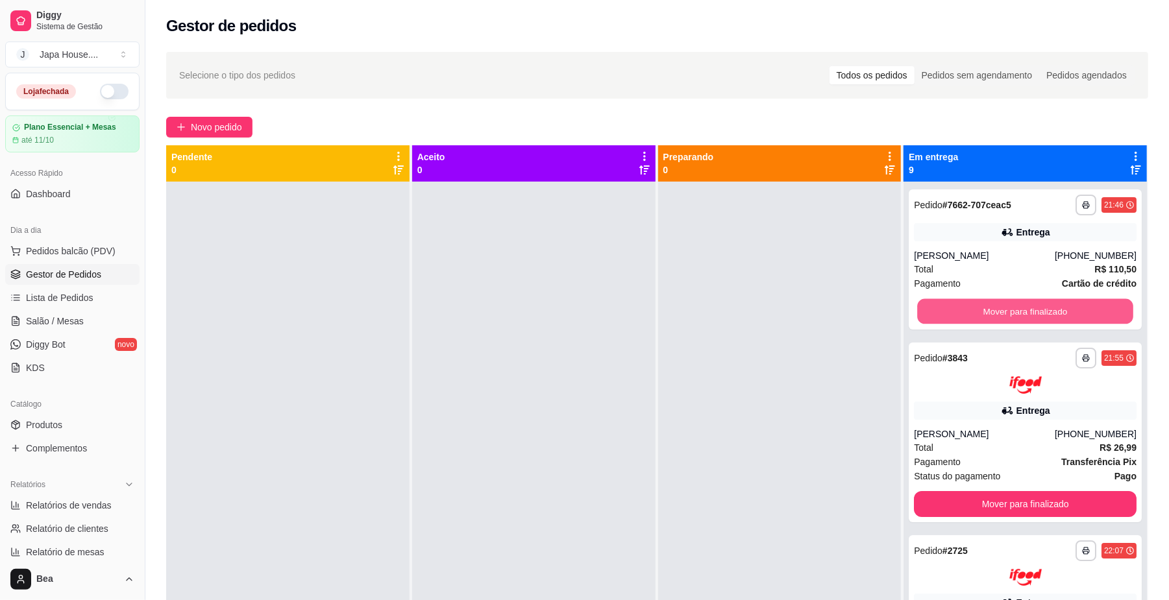
click at [944, 312] on button "Mover para finalizado" at bounding box center [1024, 311] width 215 height 25
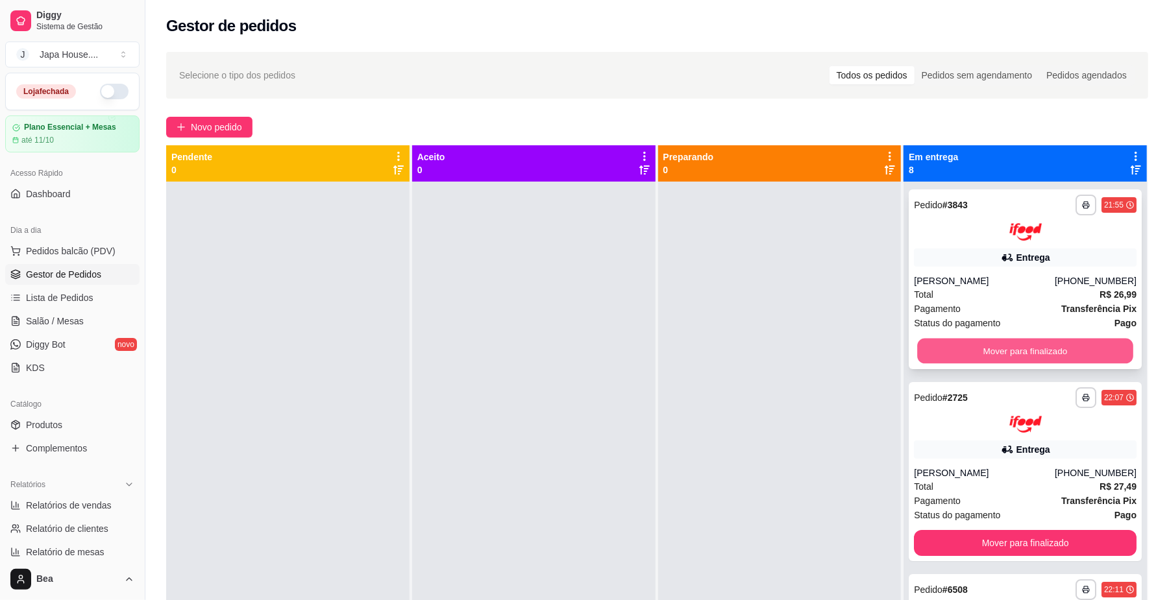
click at [954, 341] on button "Mover para finalizado" at bounding box center [1024, 350] width 215 height 25
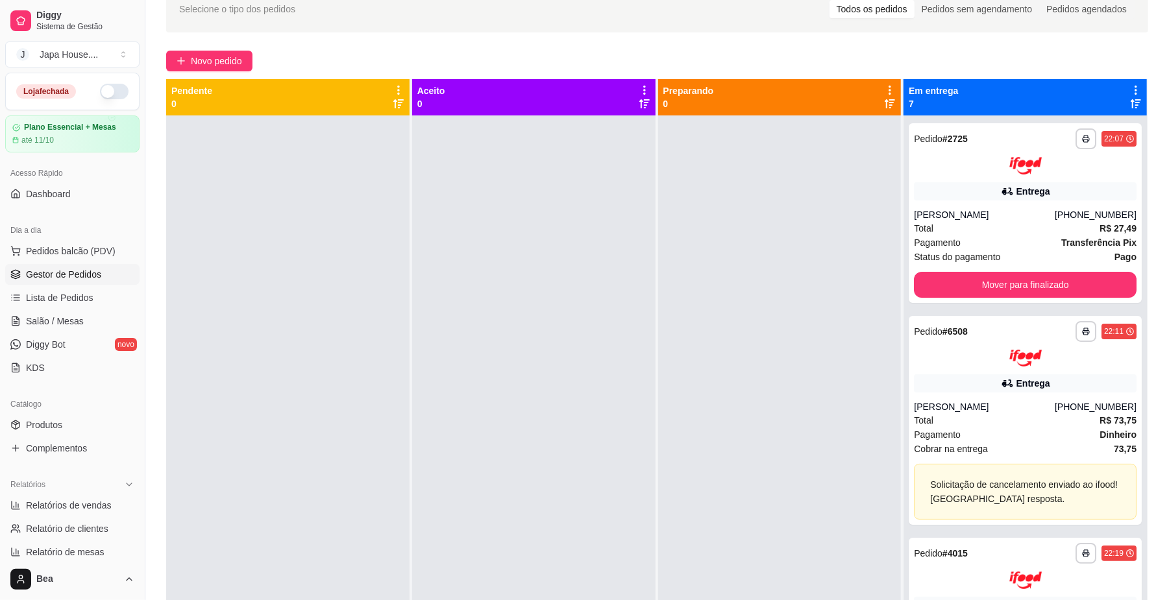
scroll to position [80, 0]
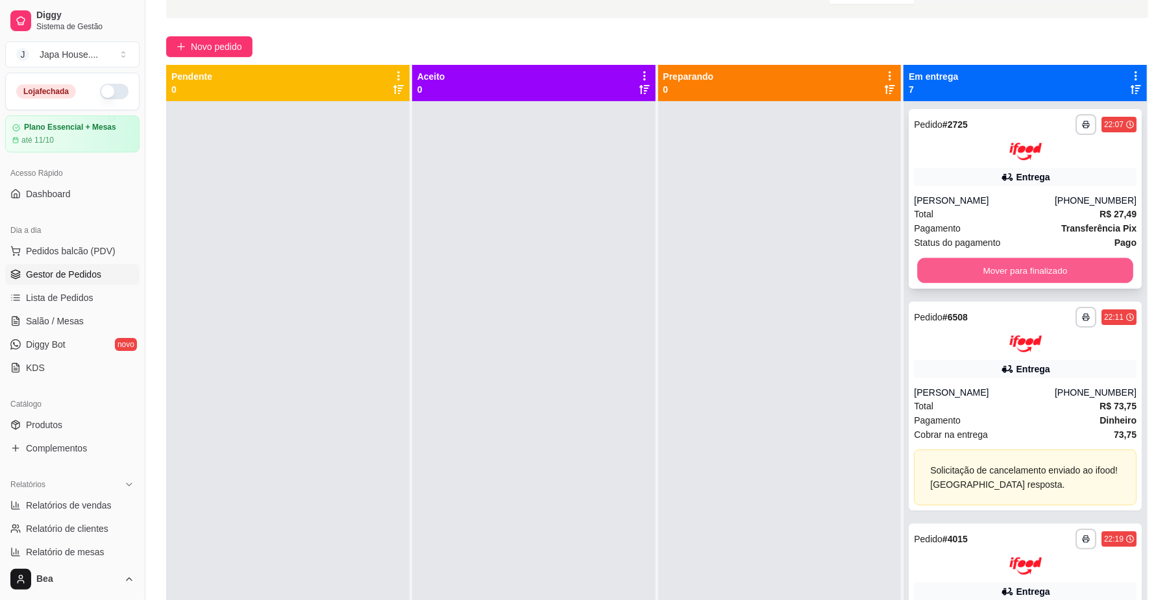
click at [1054, 260] on button "Mover para finalizado" at bounding box center [1024, 270] width 215 height 25
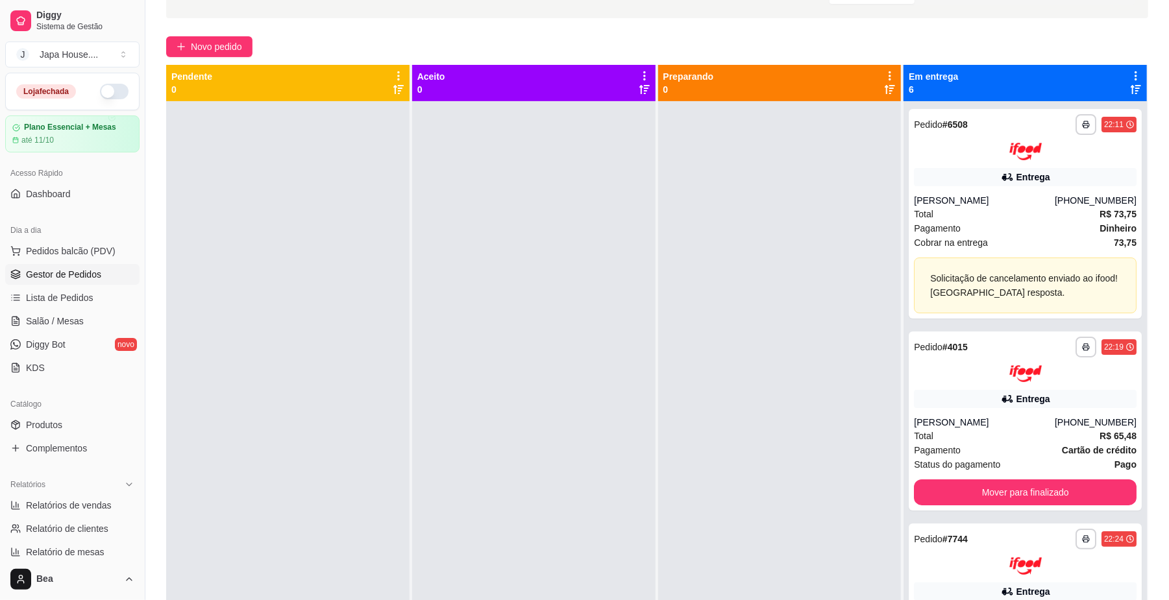
scroll to position [198, 0]
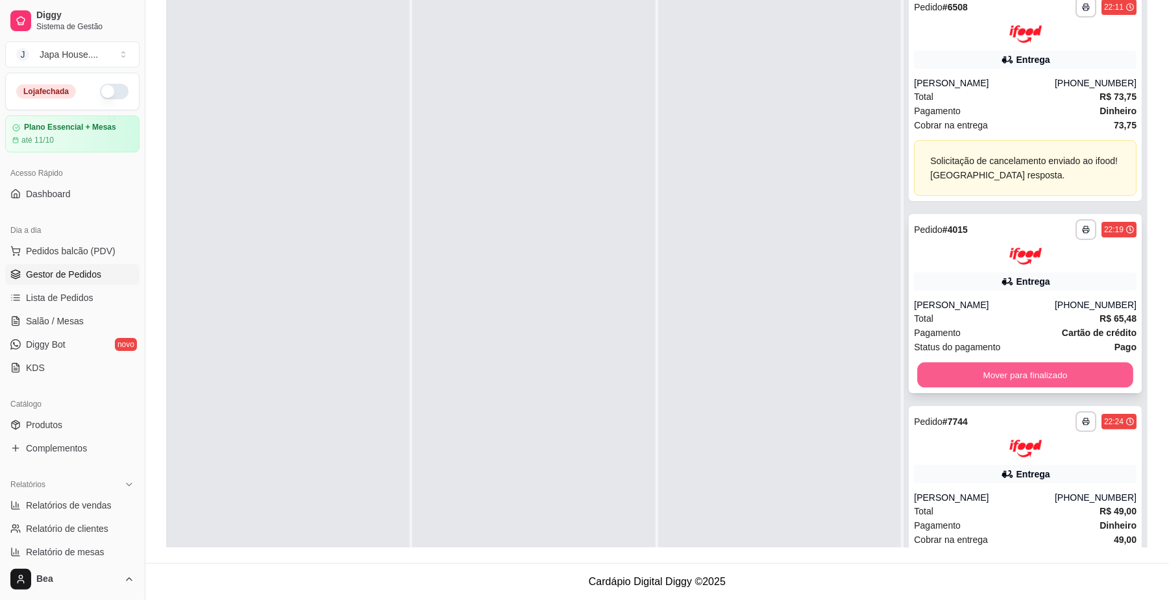
click at [1070, 370] on button "Mover para finalizado" at bounding box center [1024, 375] width 215 height 25
click at [992, 376] on button "Mover para finalizado" at bounding box center [1024, 375] width 215 height 25
click at [979, 375] on button "Mover para finalizado" at bounding box center [1025, 375] width 223 height 26
click at [950, 376] on button "Mover para finalizado" at bounding box center [1024, 375] width 215 height 25
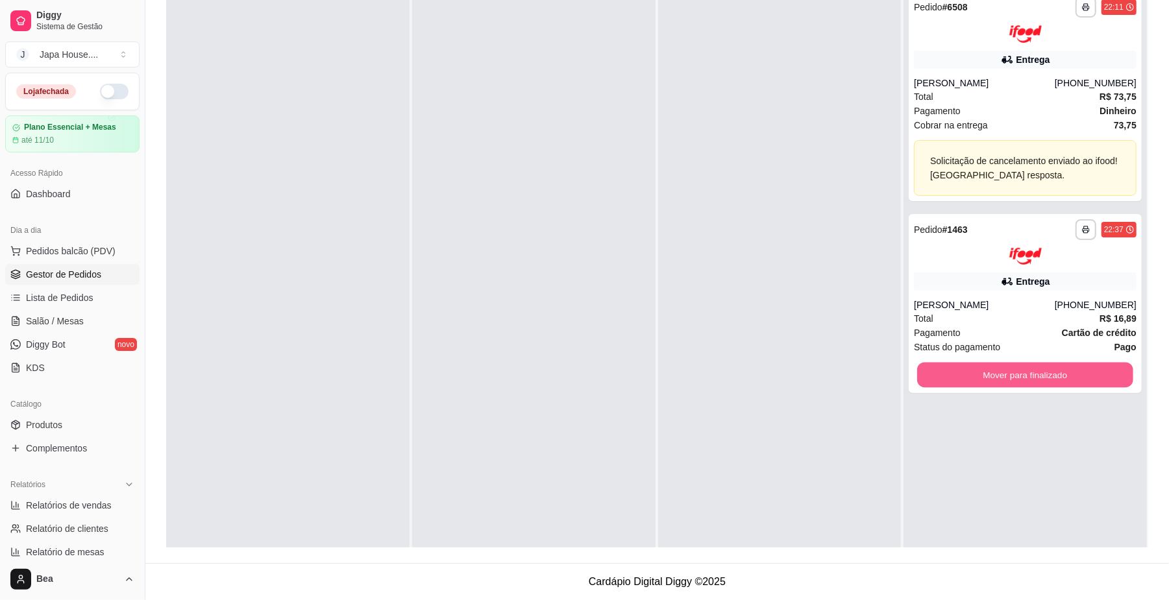
click at [950, 376] on button "Mover para finalizado" at bounding box center [1024, 375] width 215 height 25
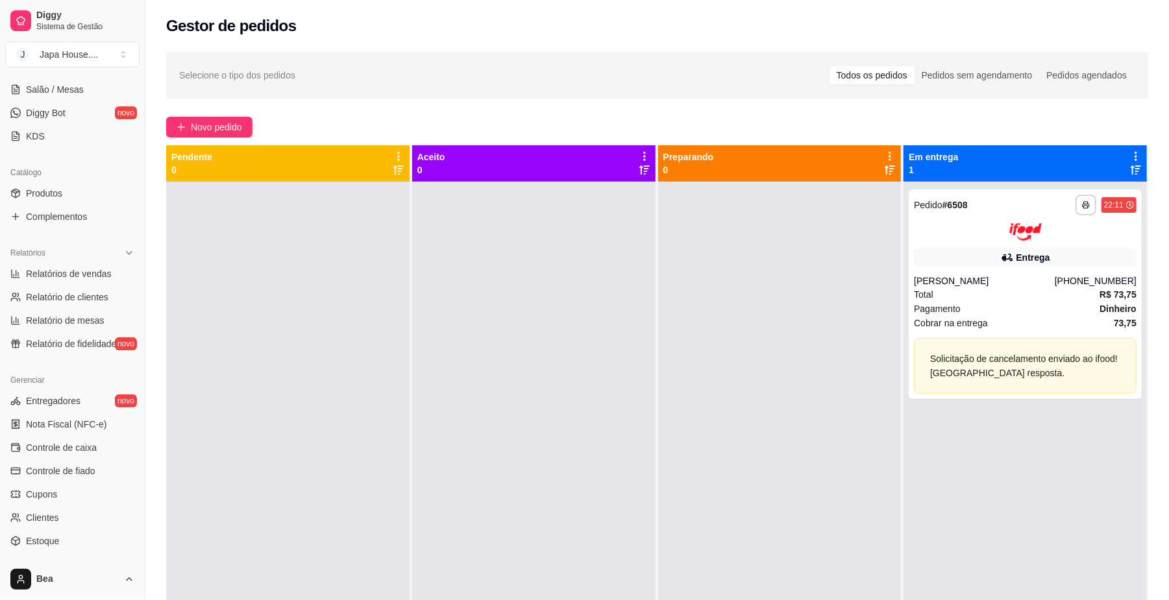
scroll to position [334, 0]
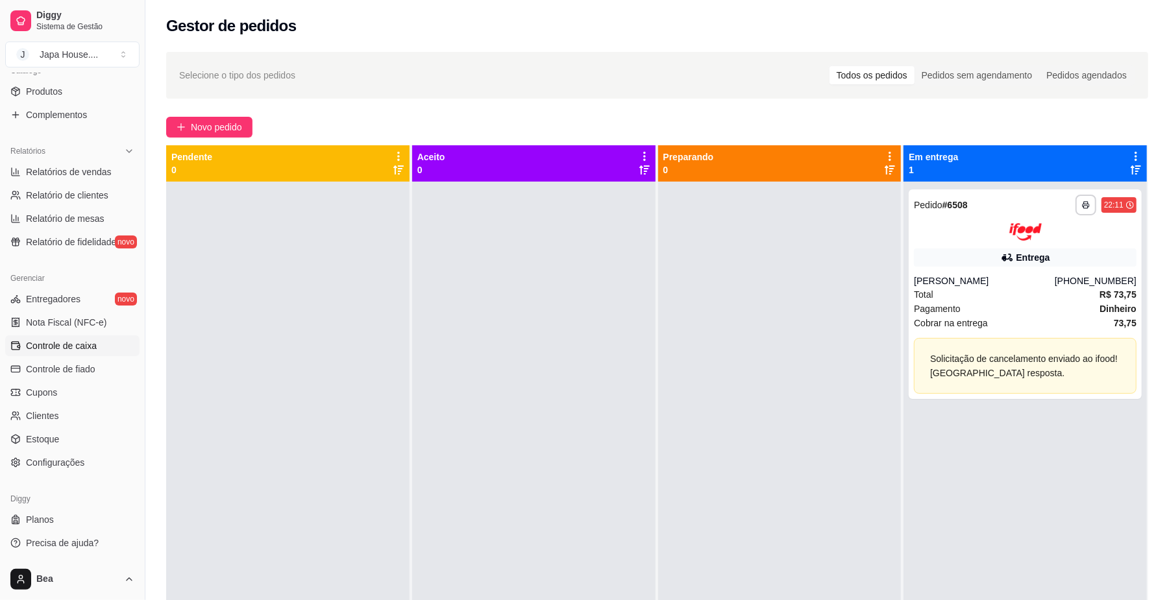
click at [88, 352] on span "Controle de caixa" at bounding box center [61, 345] width 71 height 13
